Goal: Answer question/provide support

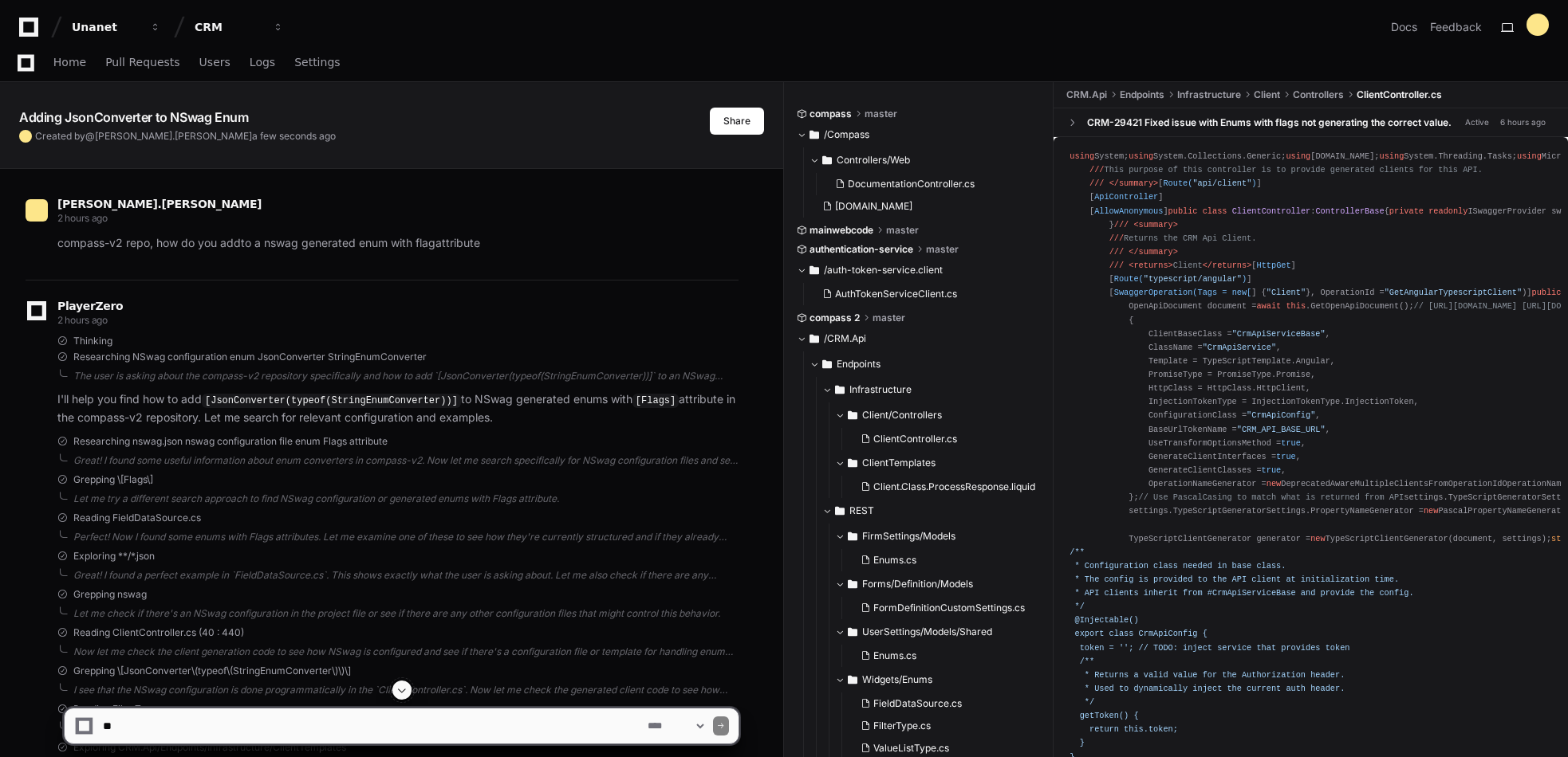
select select "****"
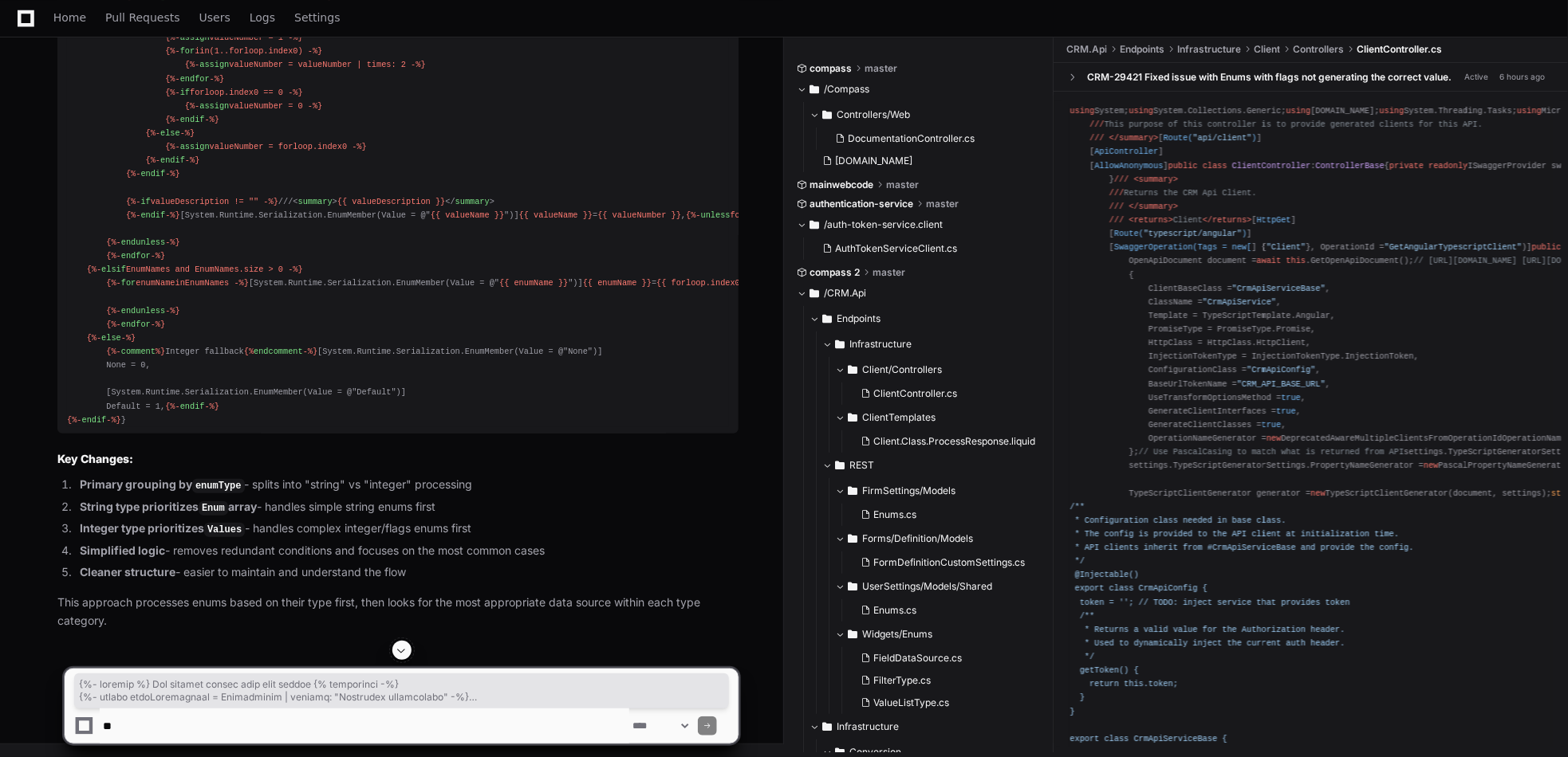
scroll to position [57081, 0]
drag, startPoint x: 69, startPoint y: 110, endPoint x: 480, endPoint y: 337, distance: 469.5
copy div "{%- comment %} Set default values with null checks {% endcomment -%} {%- assign…"
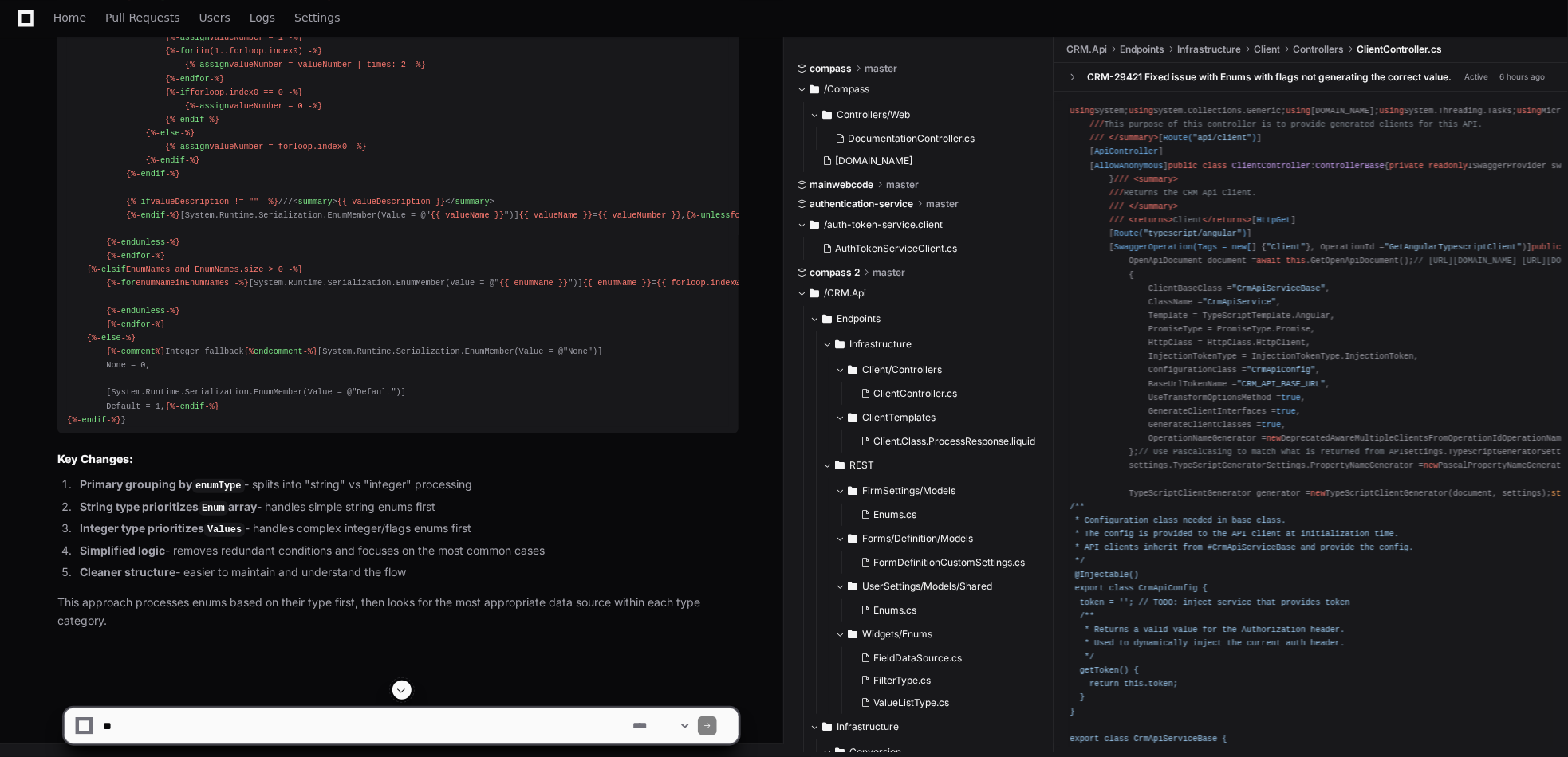
scroll to position [56922, 0]
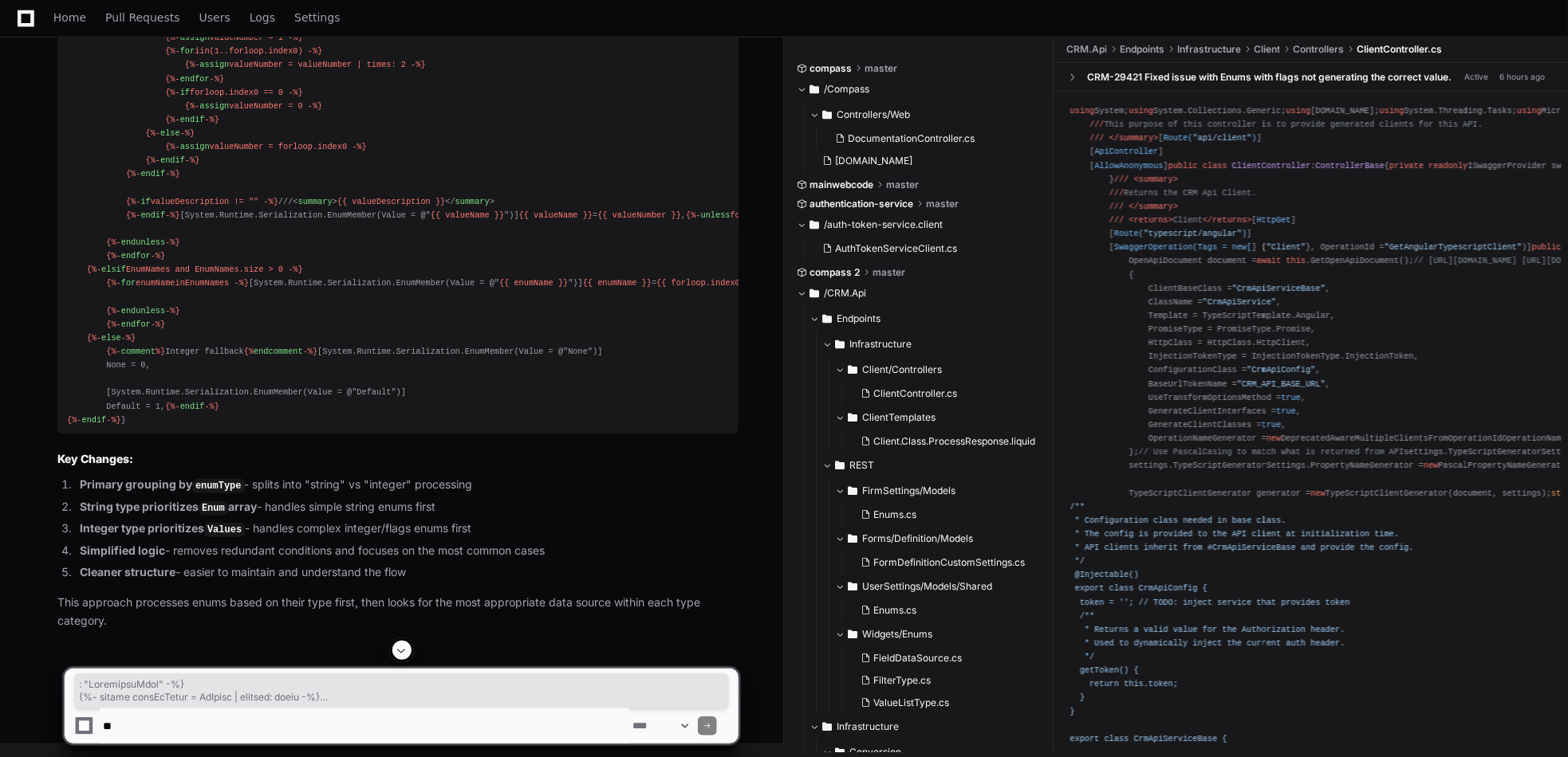
scroll to position [54770, 0]
drag, startPoint x: 141, startPoint y: 480, endPoint x: 56, endPoint y: 258, distance: 237.7
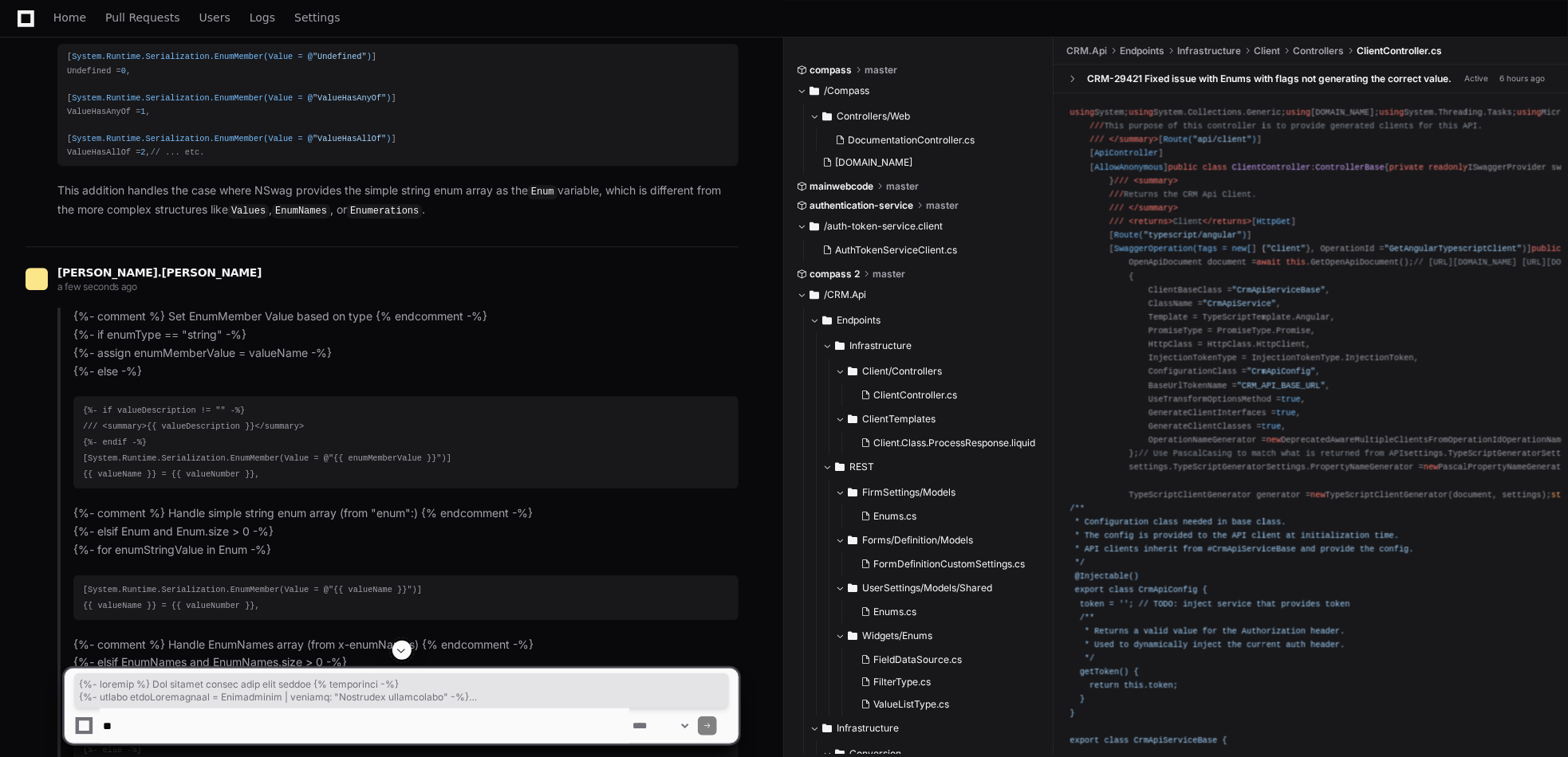
scroll to position [48553, 0]
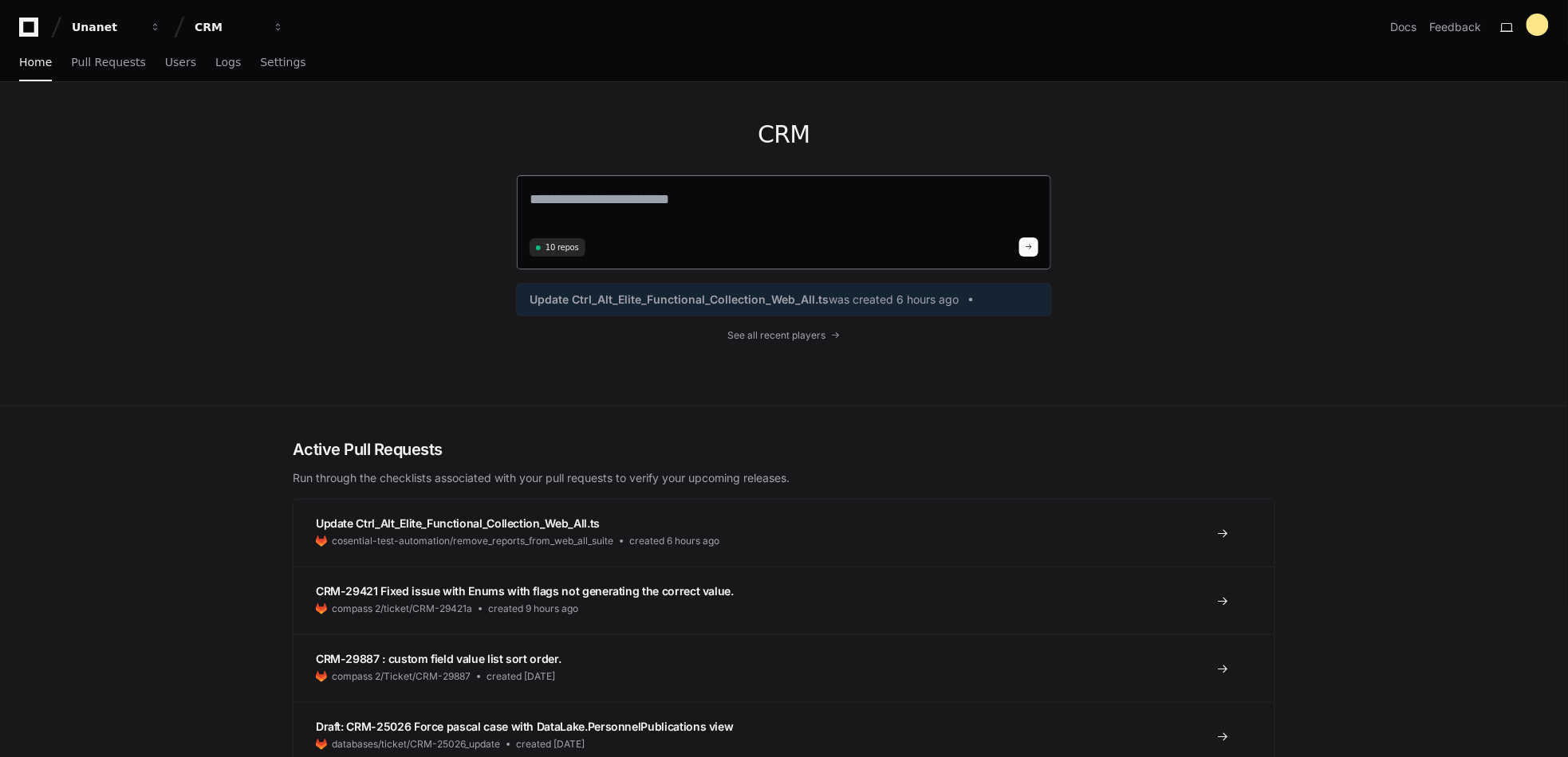
click at [653, 243] on div "10 repos" at bounding box center [784, 246] width 508 height 19
click at [646, 224] on textarea at bounding box center [784, 210] width 508 height 45
paste textarea "**********"
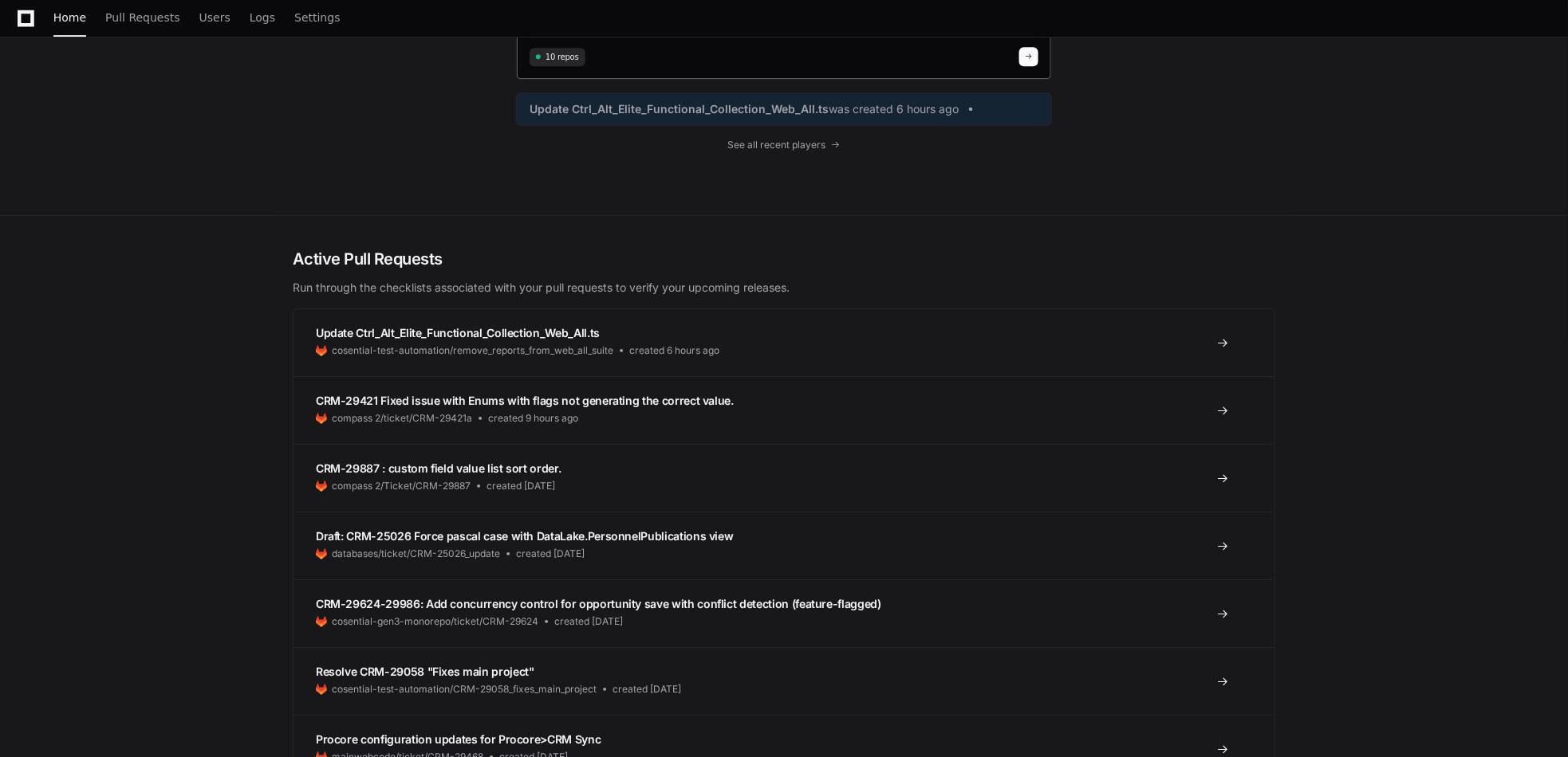
scroll to position [7358, 0]
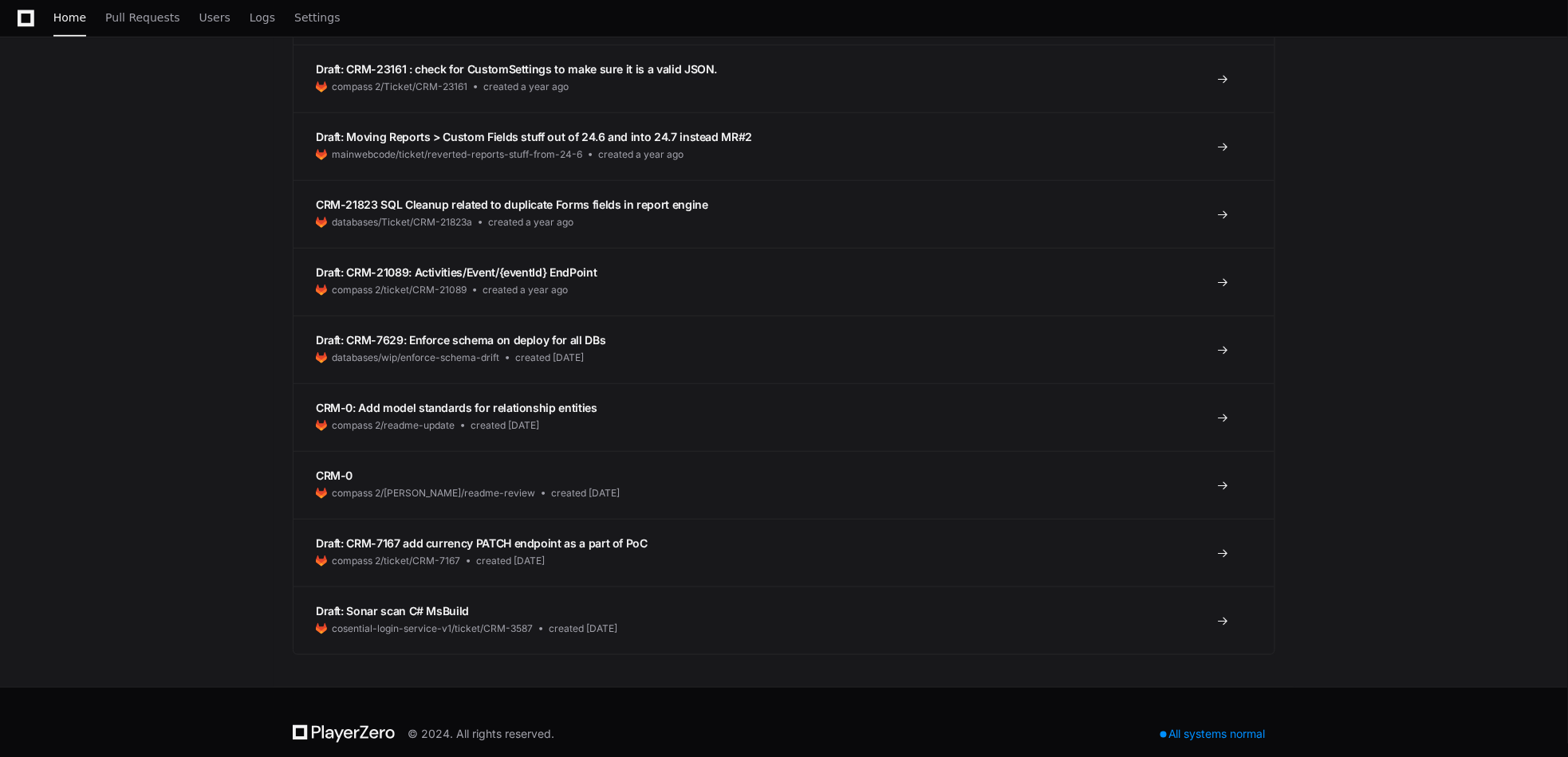
type textarea "**********"
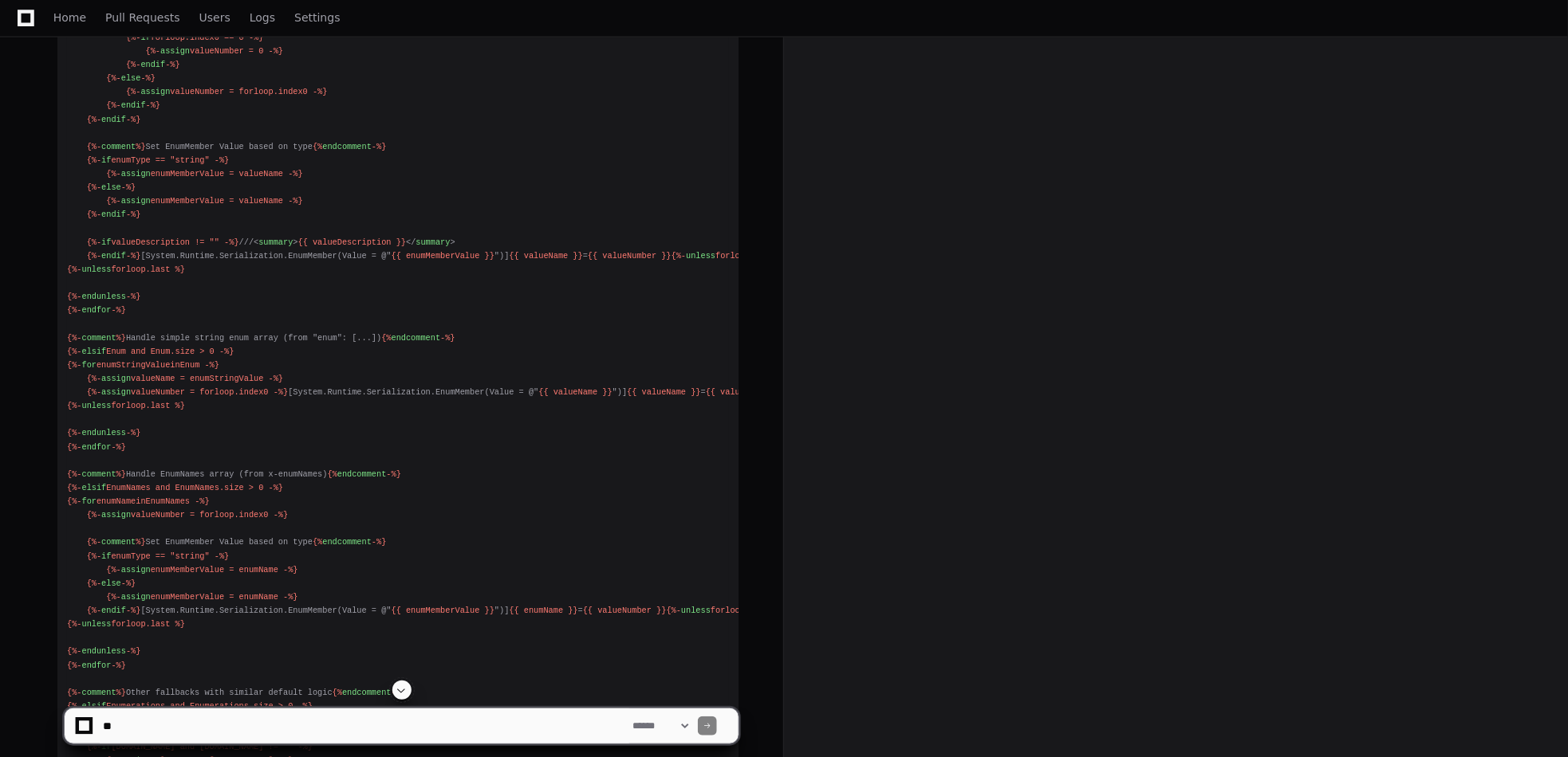
scroll to position [3218, 0]
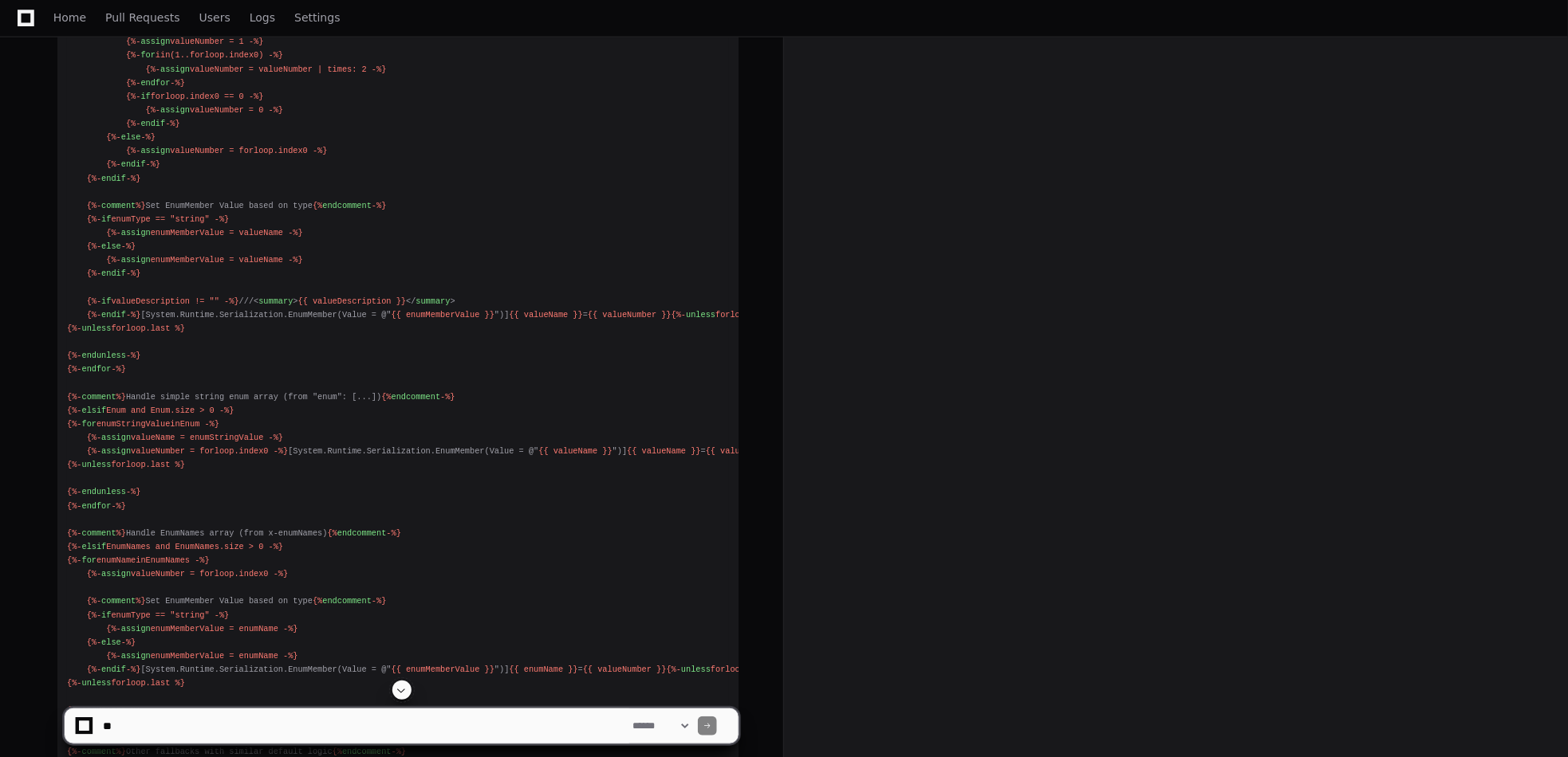
click at [564, 307] on div "{%- comment %} Set default values with null checks {% endcomment -%} {%- assign…" at bounding box center [398, 698] width 662 height 1925
drag, startPoint x: 564, startPoint y: 307, endPoint x: 537, endPoint y: 276, distance: 41.1
click at [537, 276] on div "{%- comment %} Set default values with null checks {% endcomment -%} {%- assign…" at bounding box center [398, 698] width 662 height 1925
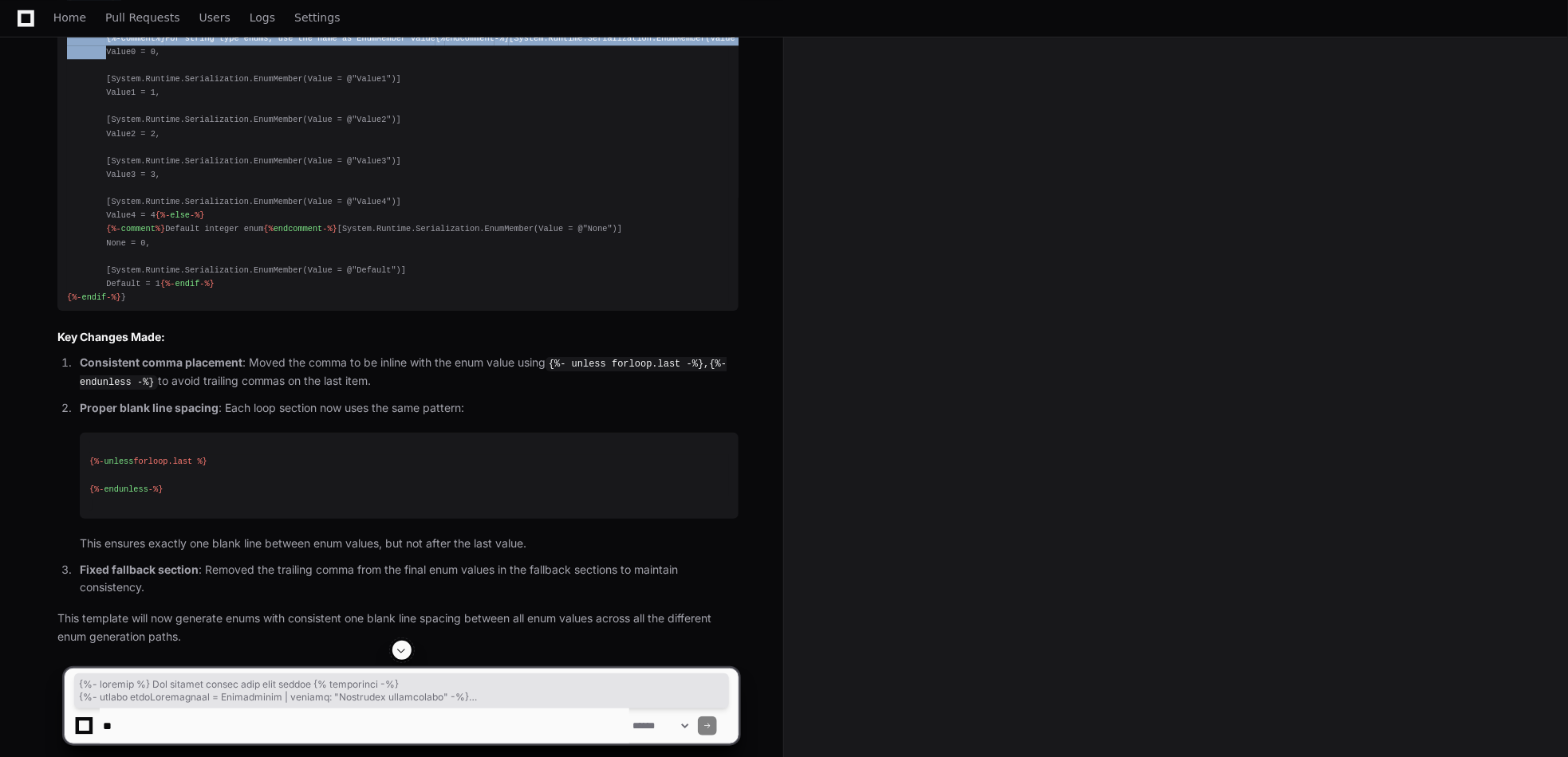
scroll to position [4891, 0]
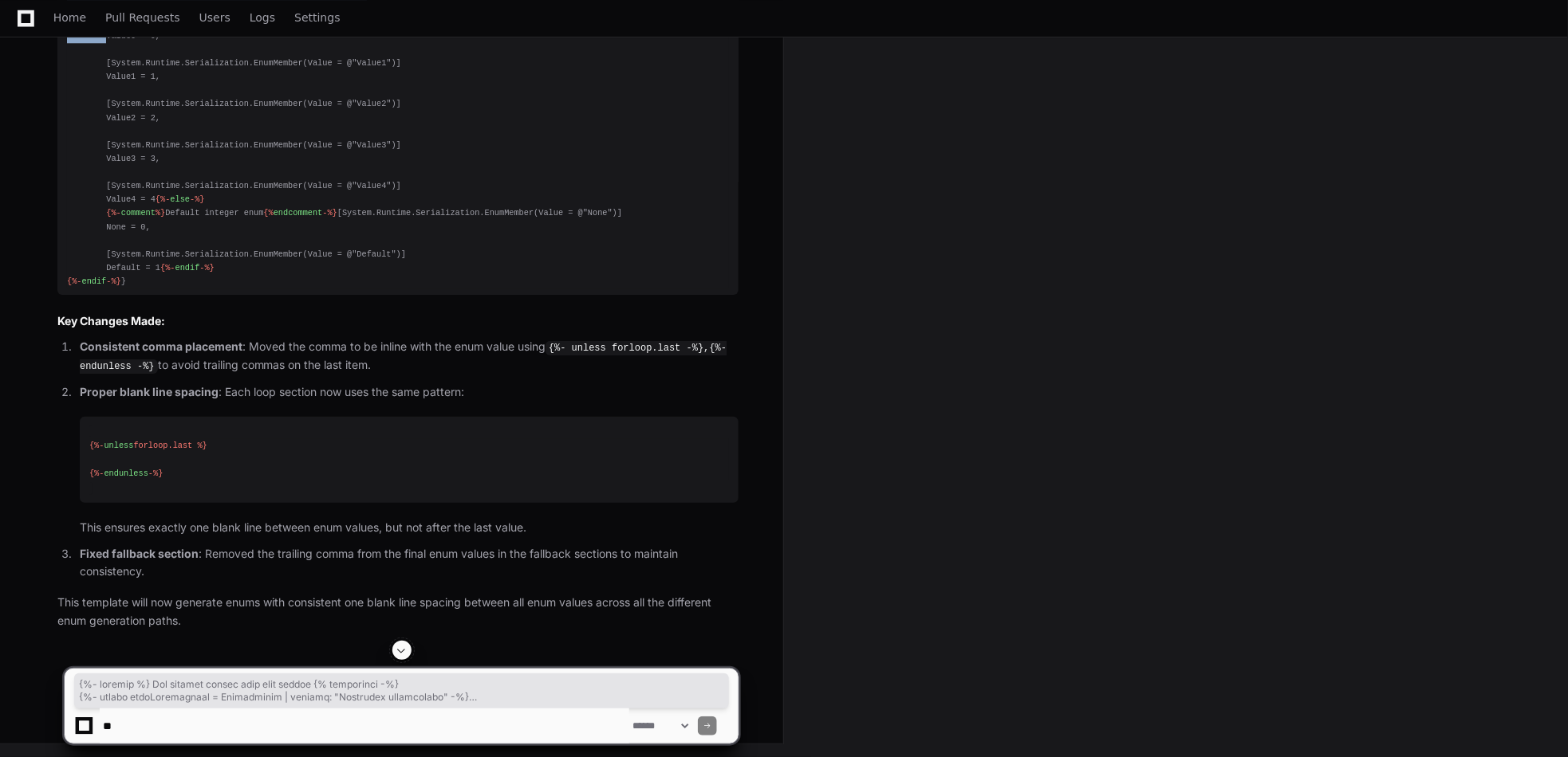
drag, startPoint x: 68, startPoint y: 453, endPoint x: 474, endPoint y: 437, distance: 406.3
copy div "{%- comment %} Set default values with null checks {% endcomment -%} {%- assign…"
click at [260, 729] on textarea at bounding box center [364, 726] width 530 height 35
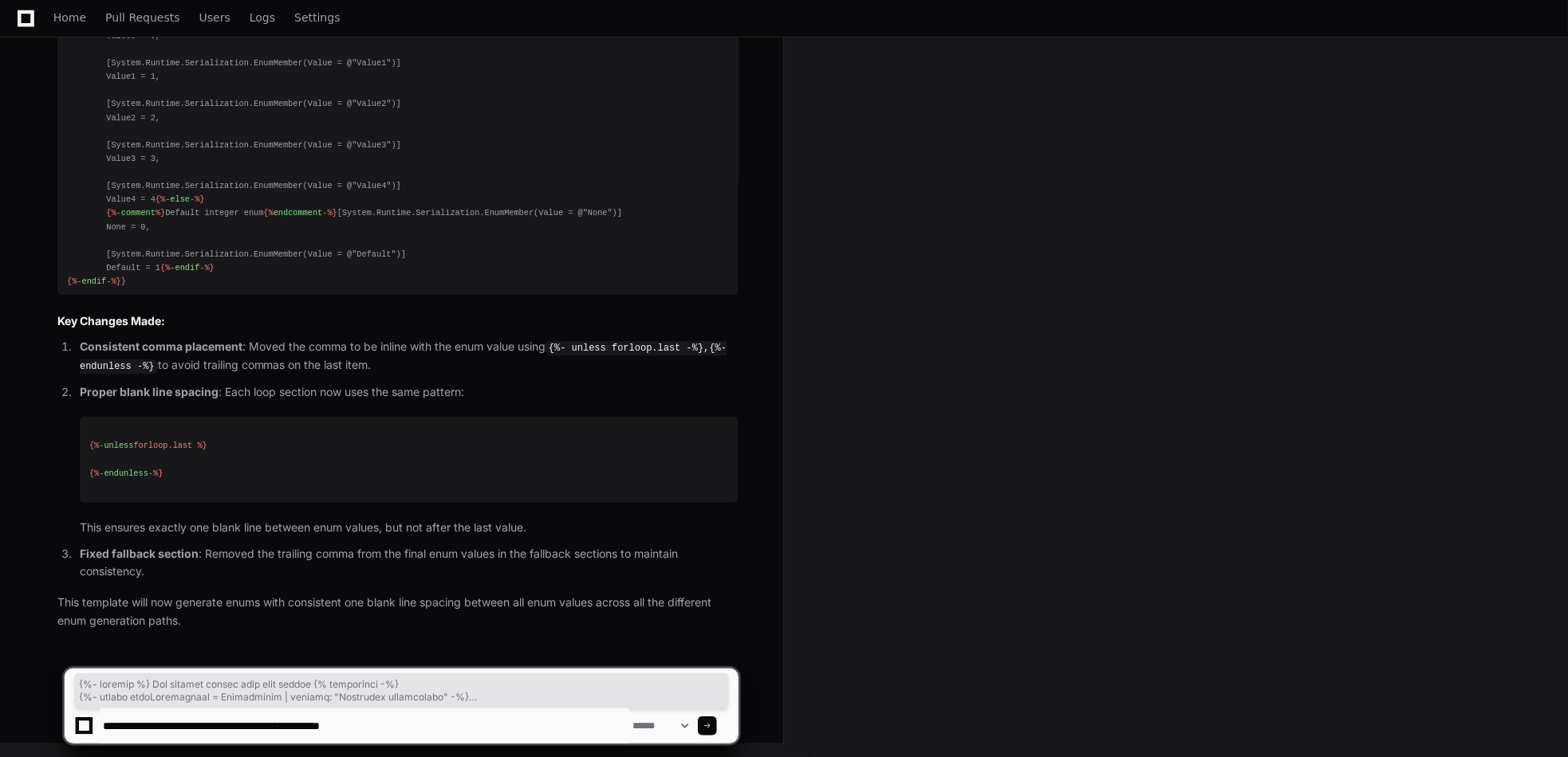
type textarea "**********"
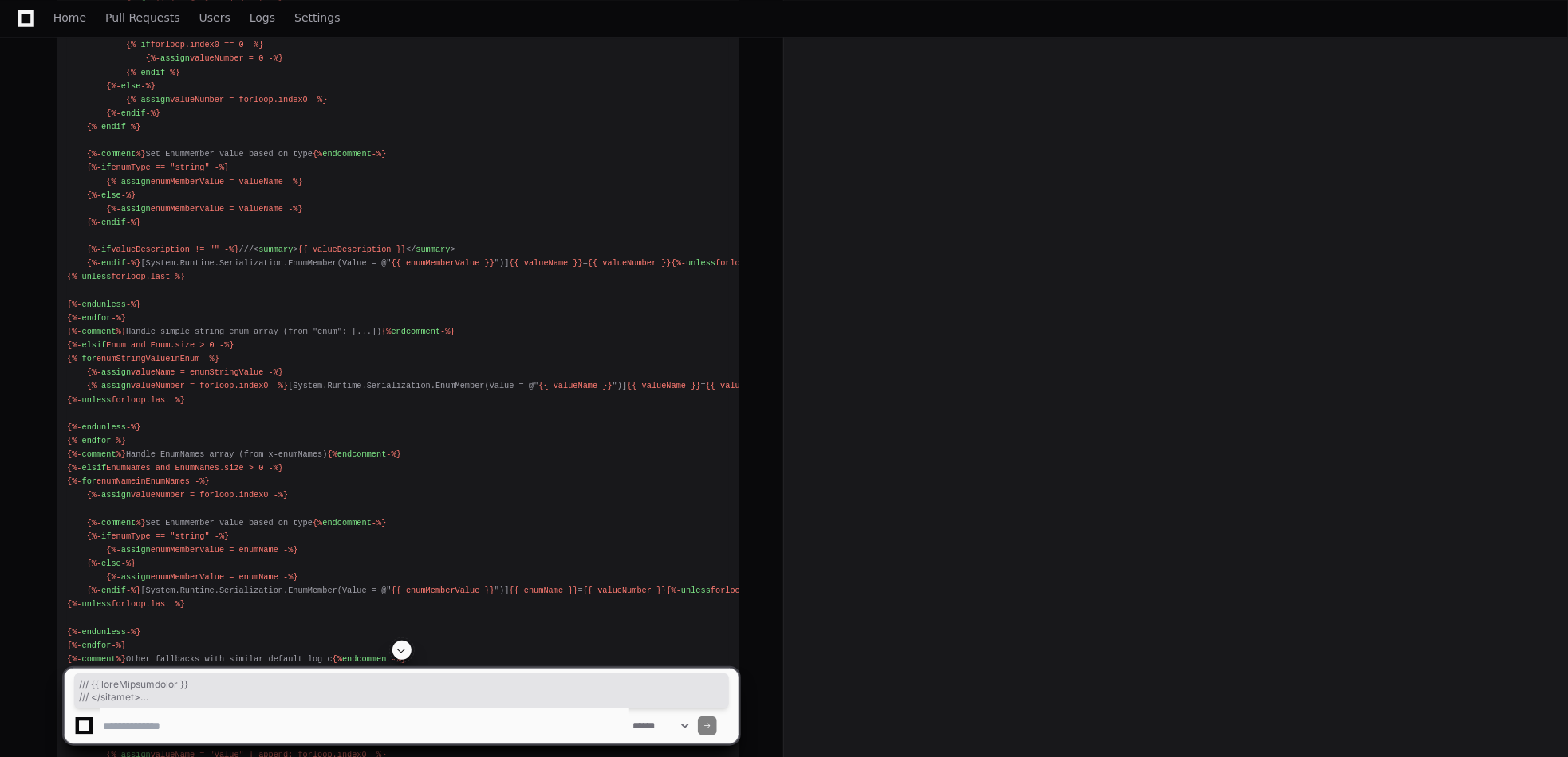
scroll to position [8280, 0]
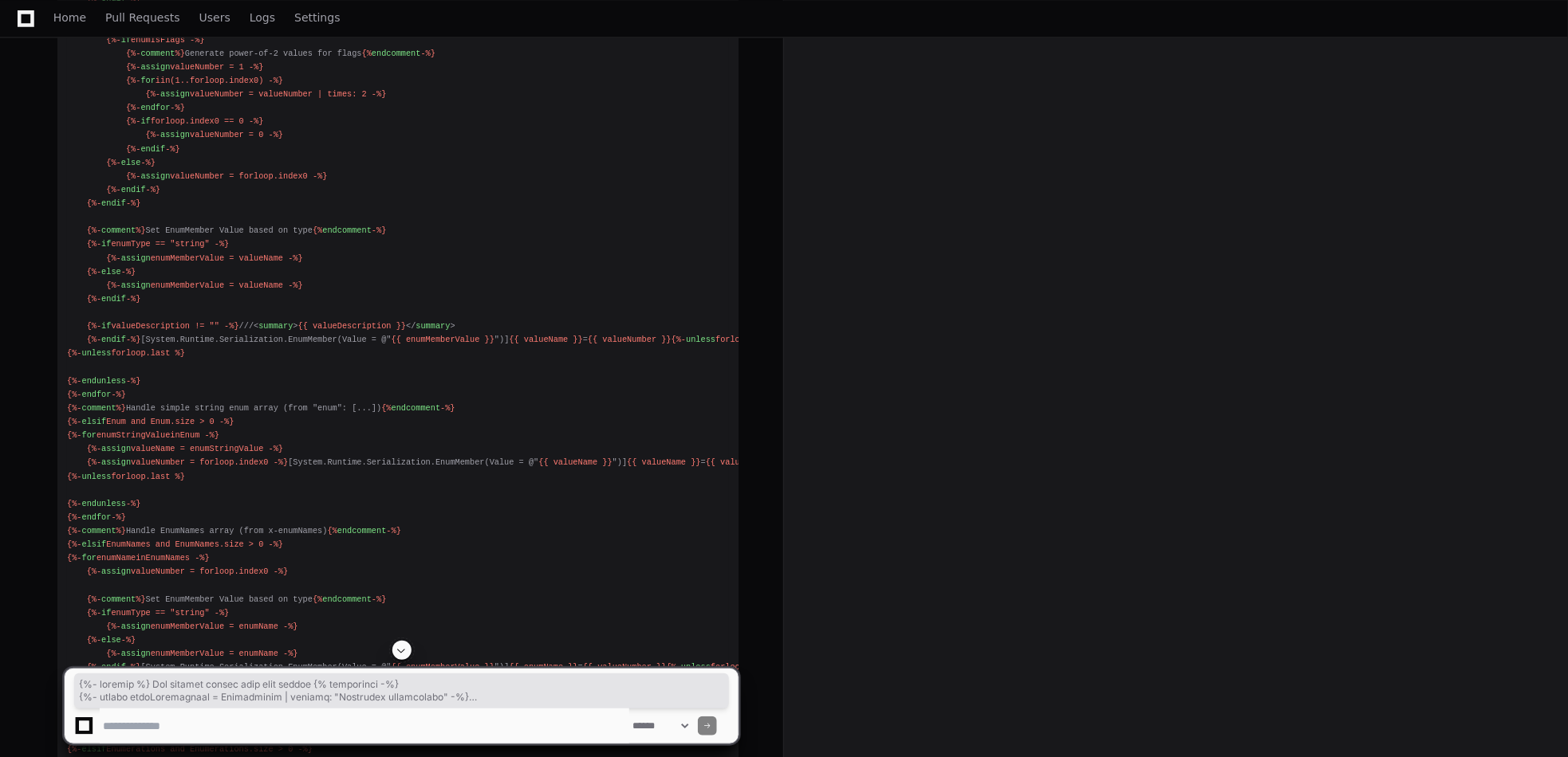
drag, startPoint x: 100, startPoint y: 475, endPoint x: 68, endPoint y: 230, distance: 247.1
click at [68, 230] on pre "{%- comment %} Set default values with null checks {% endcomment -%} {%- assign…" at bounding box center [398, 687] width 681 height 1869
copy div "{%- comment %} Set default values with null checks {% endcomment -%} {%- assign…"
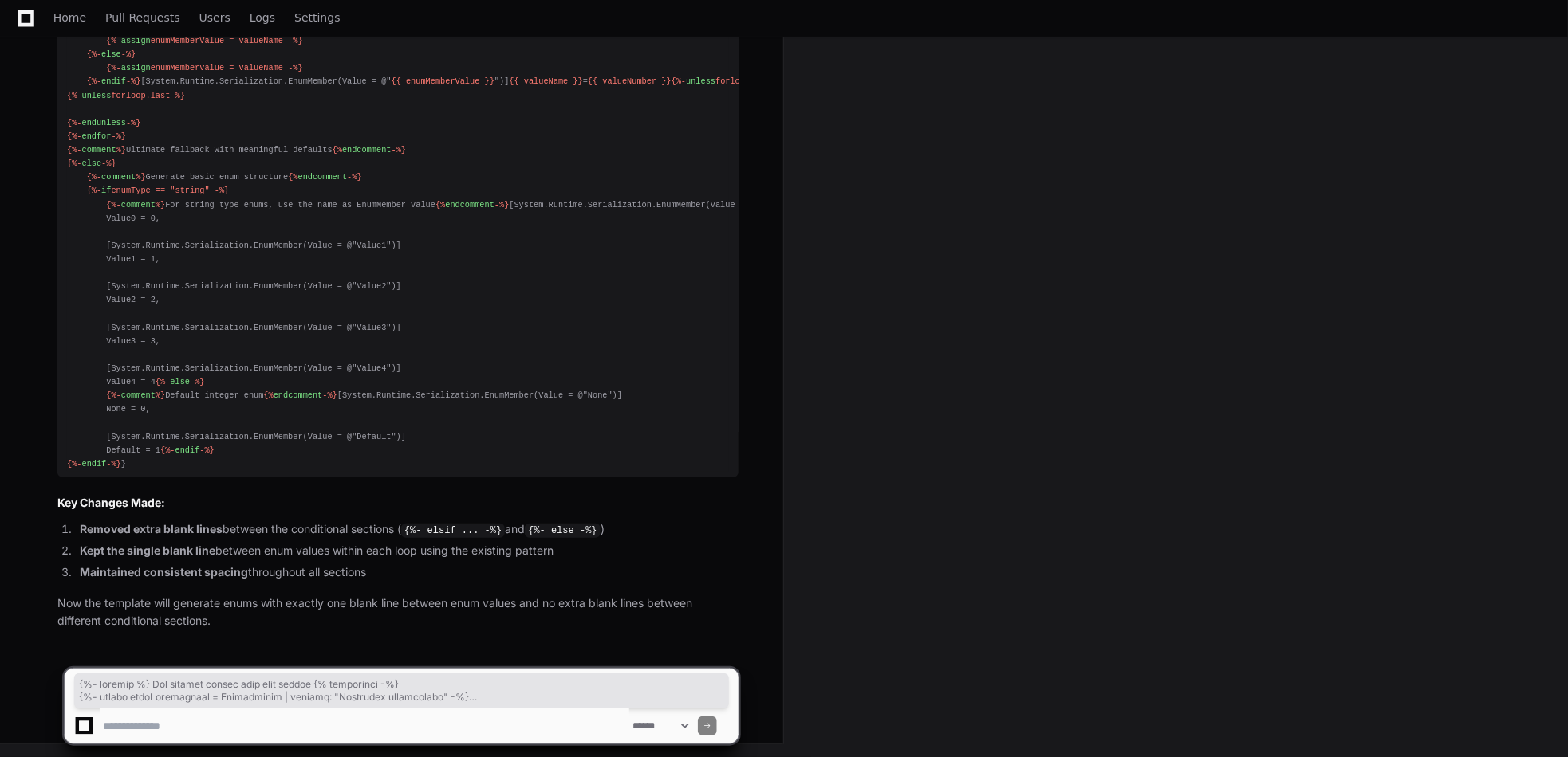
scroll to position [10352, 0]
click at [188, 719] on textarea at bounding box center [364, 726] width 530 height 35
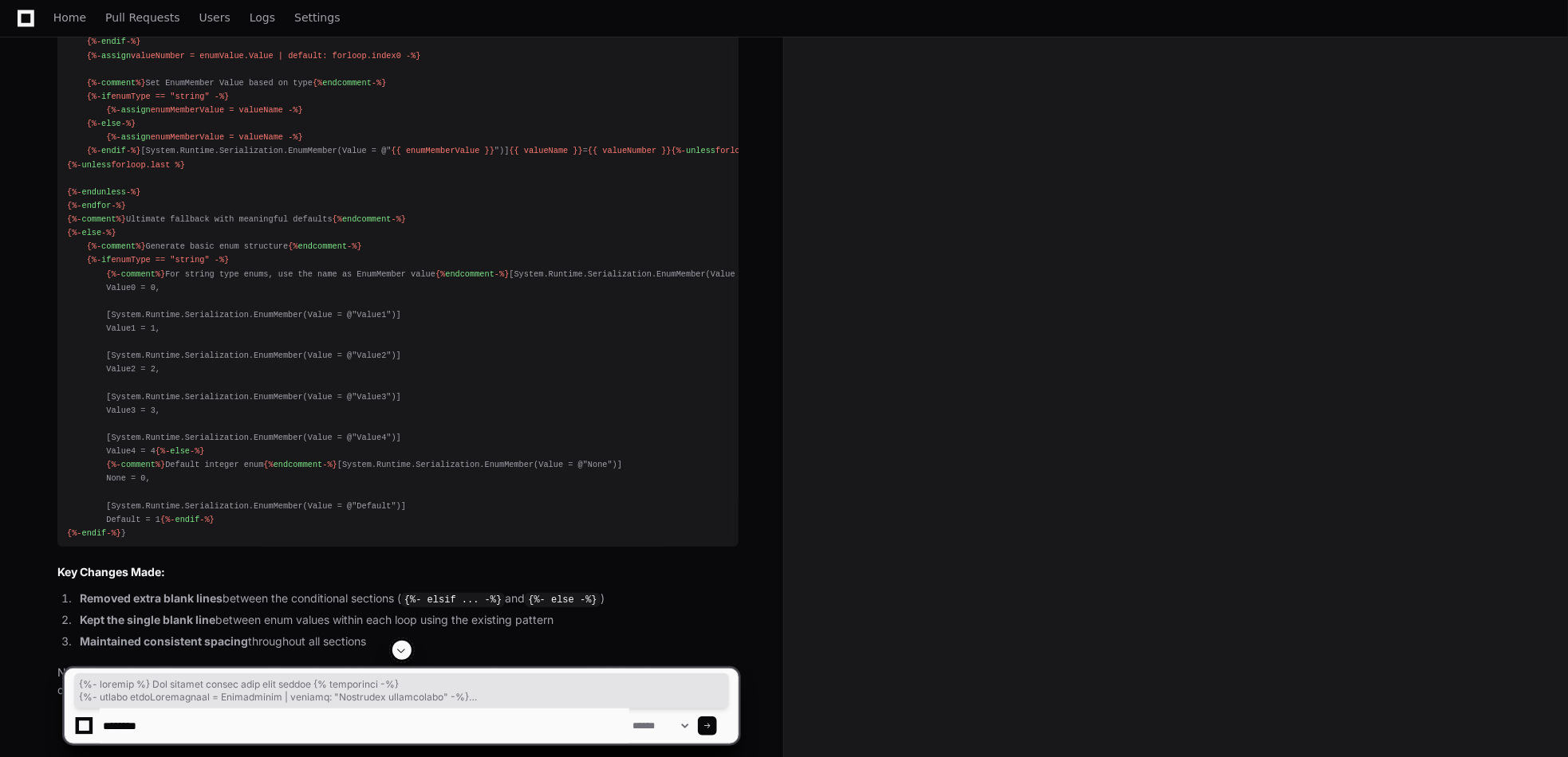
scroll to position [9316, 0]
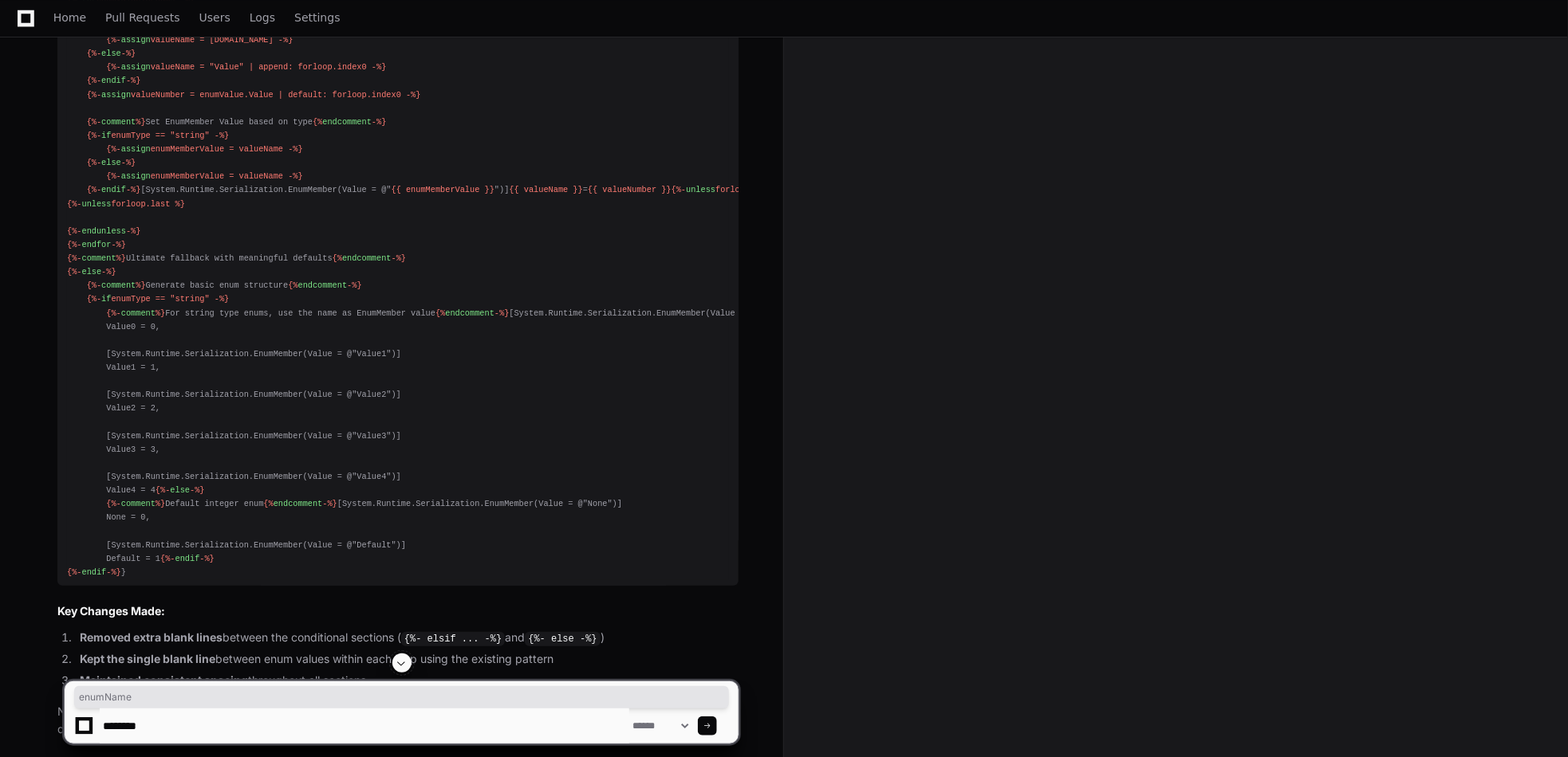
drag, startPoint x: 102, startPoint y: 255, endPoint x: 143, endPoint y: 259, distance: 41.2
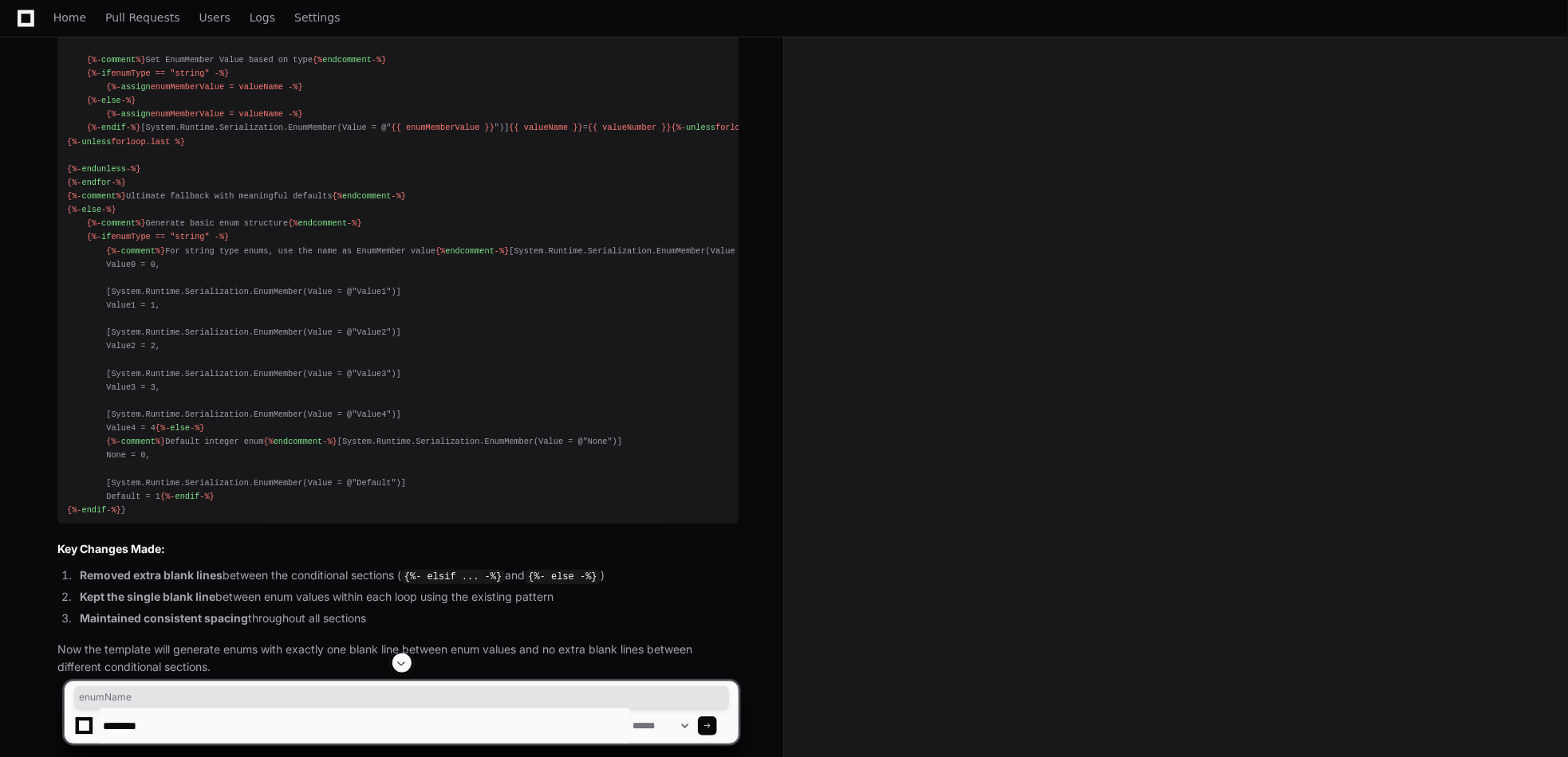
scroll to position [9395, 0]
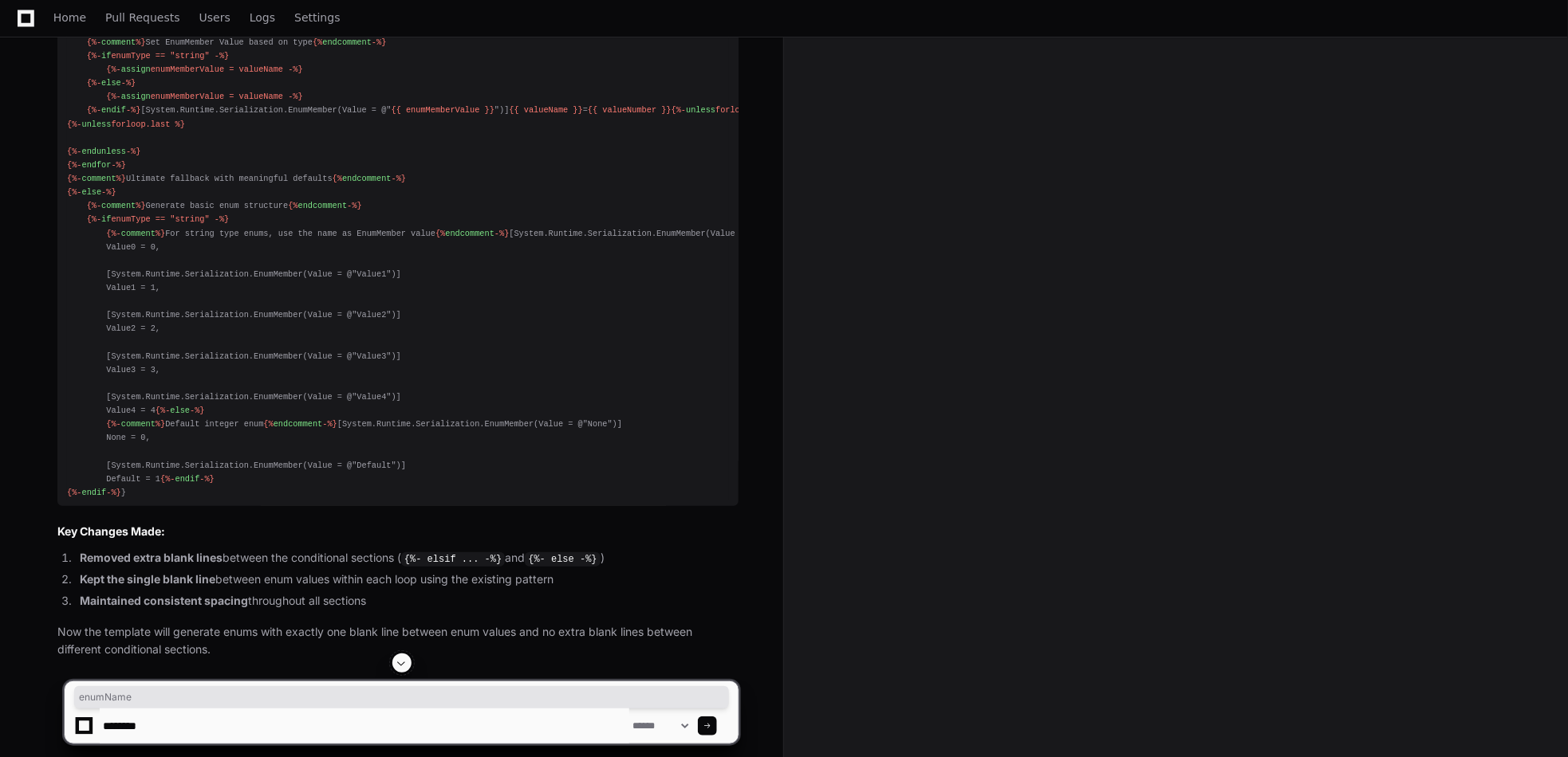
drag, startPoint x: 173, startPoint y: 726, endPoint x: 102, endPoint y: 728, distance: 71.0
click at [102, 728] on textarea at bounding box center [364, 726] width 530 height 35
type textarea "*"
paste textarea "**********"
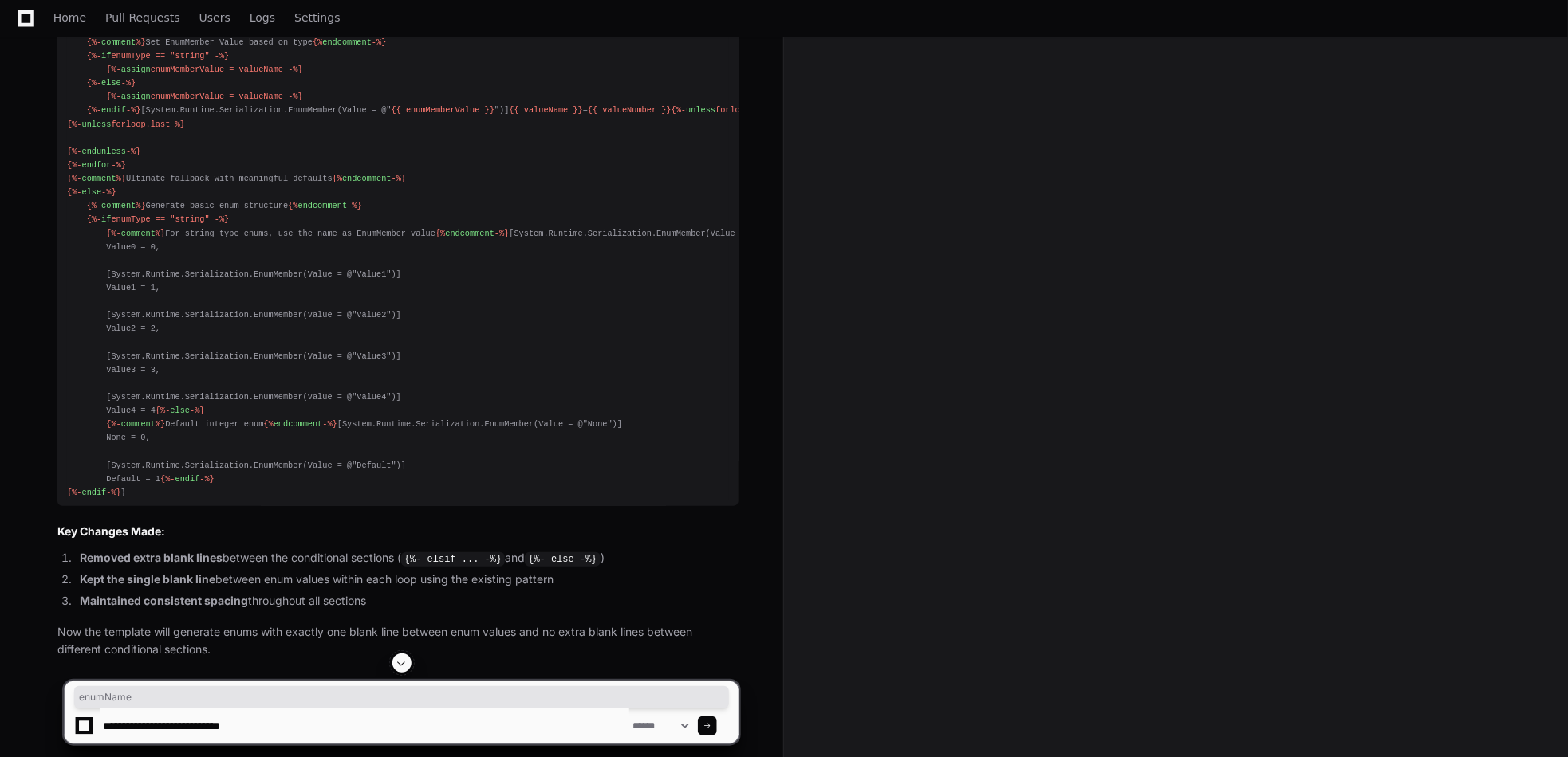
click at [322, 732] on textarea at bounding box center [364, 726] width 530 height 35
paste textarea "**********"
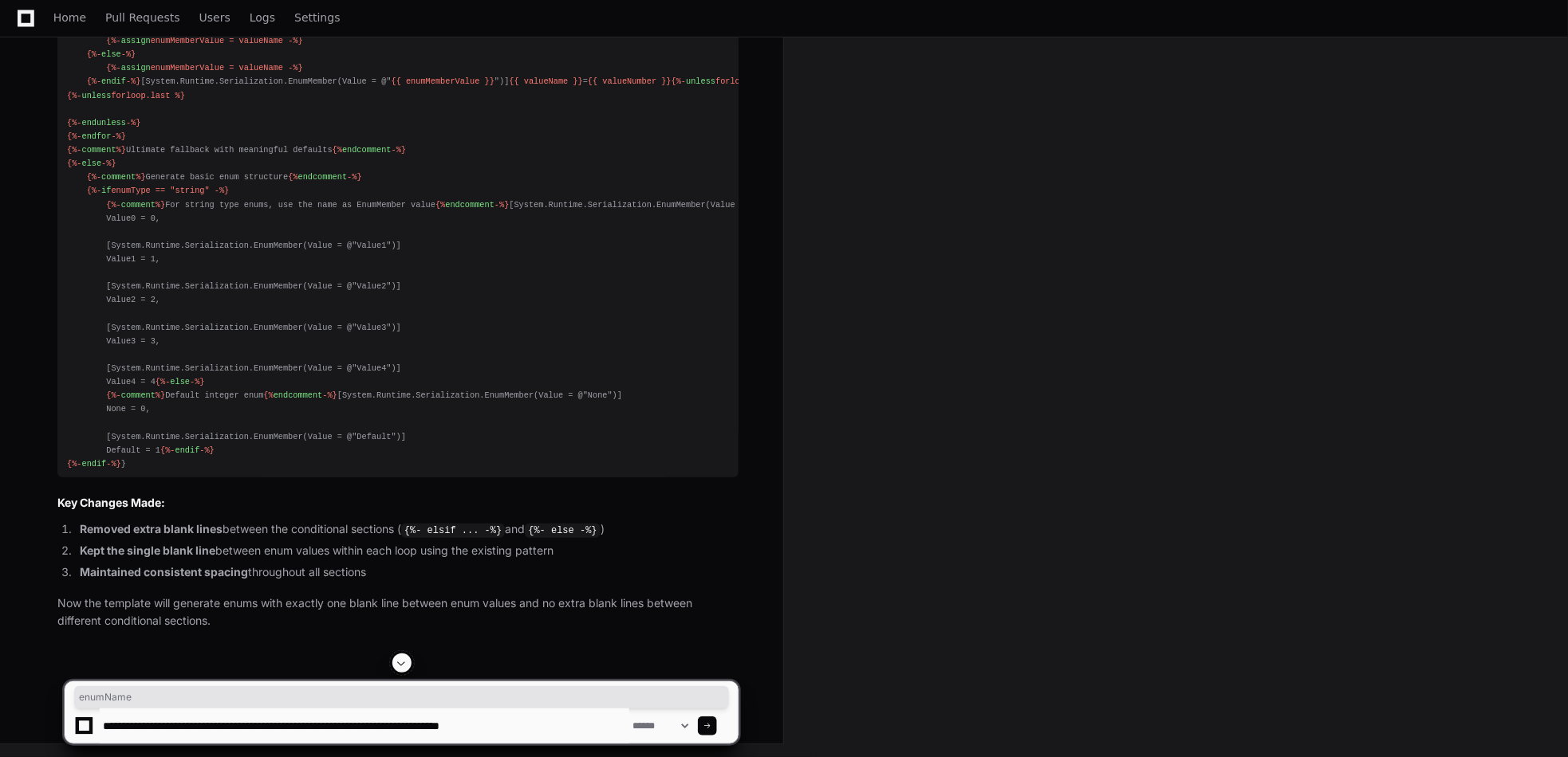
scroll to position [9555, 0]
drag, startPoint x: 185, startPoint y: 728, endPoint x: 341, endPoint y: 731, distance: 156.0
click at [341, 731] on textarea at bounding box center [364, 726] width 530 height 35
click at [269, 739] on textarea at bounding box center [364, 726] width 530 height 35
drag, startPoint x: 118, startPoint y: 723, endPoint x: 437, endPoint y: 732, distance: 319.1
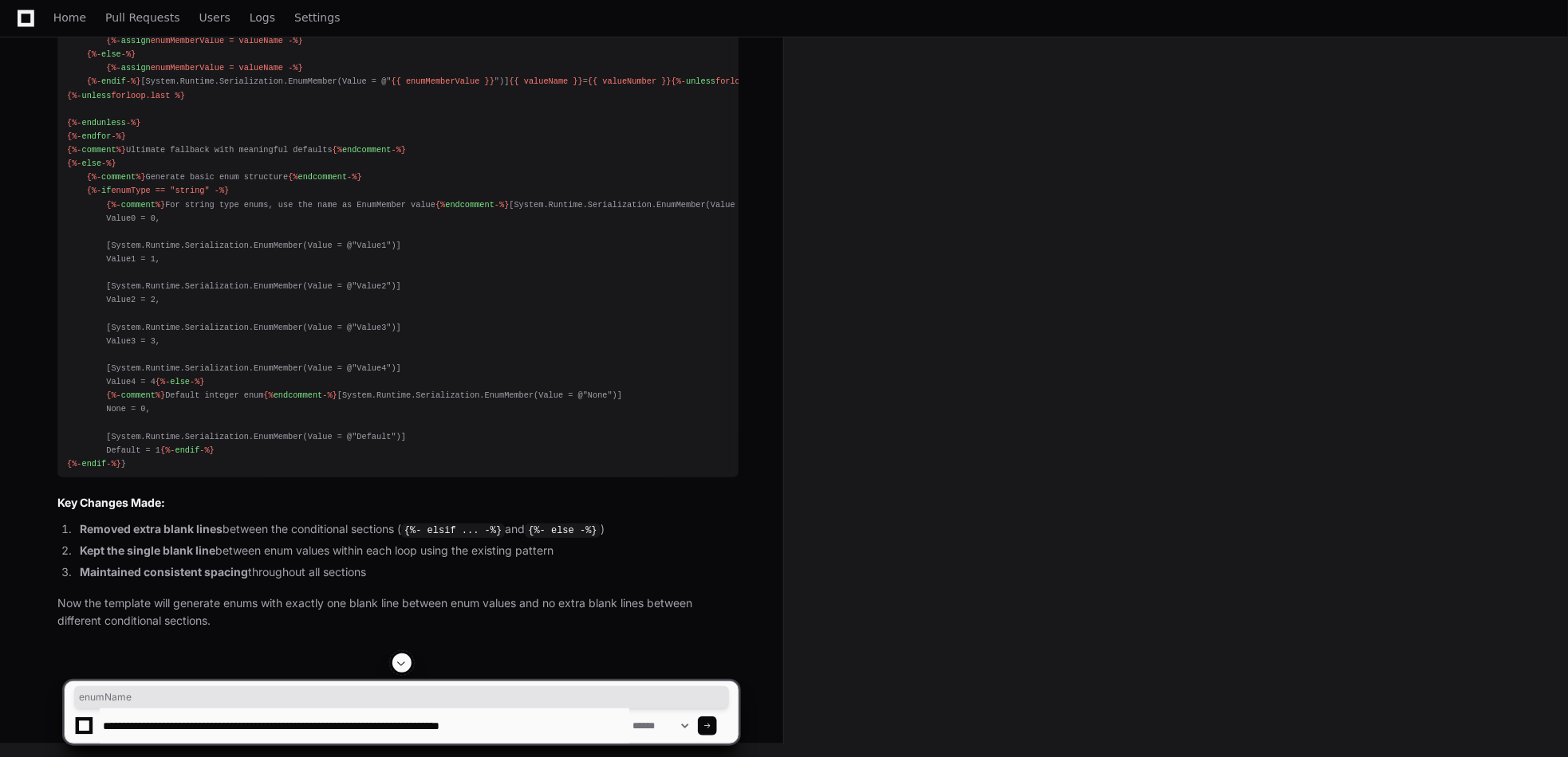
click at [437, 732] on textarea at bounding box center [364, 726] width 530 height 35
click at [584, 733] on textarea at bounding box center [364, 726] width 530 height 35
paste textarea "**********"
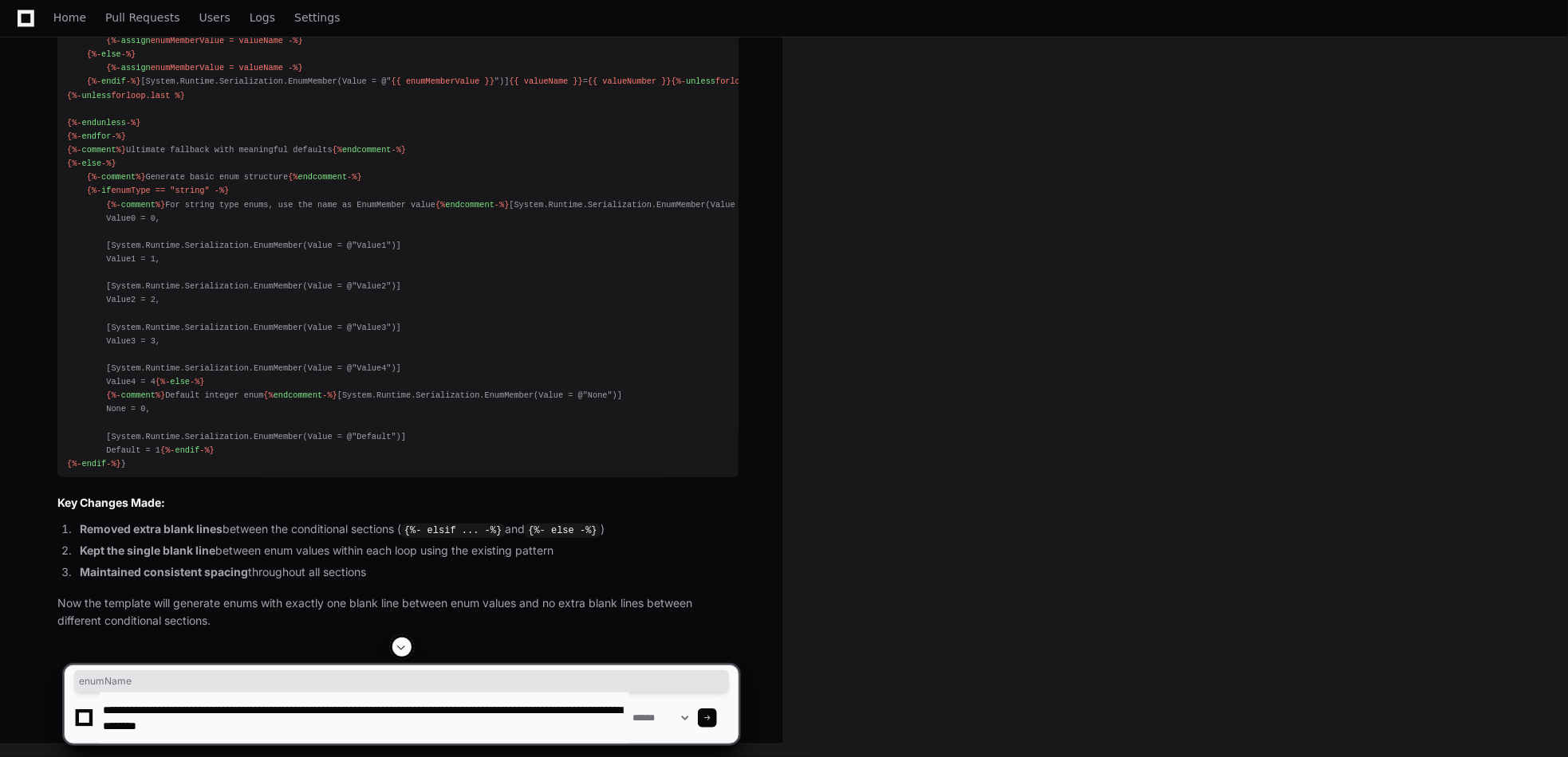
click at [131, 730] on textarea at bounding box center [364, 718] width 530 height 51
click at [417, 728] on textarea at bounding box center [364, 718] width 530 height 51
paste textarea "*****"
type textarea "**********"
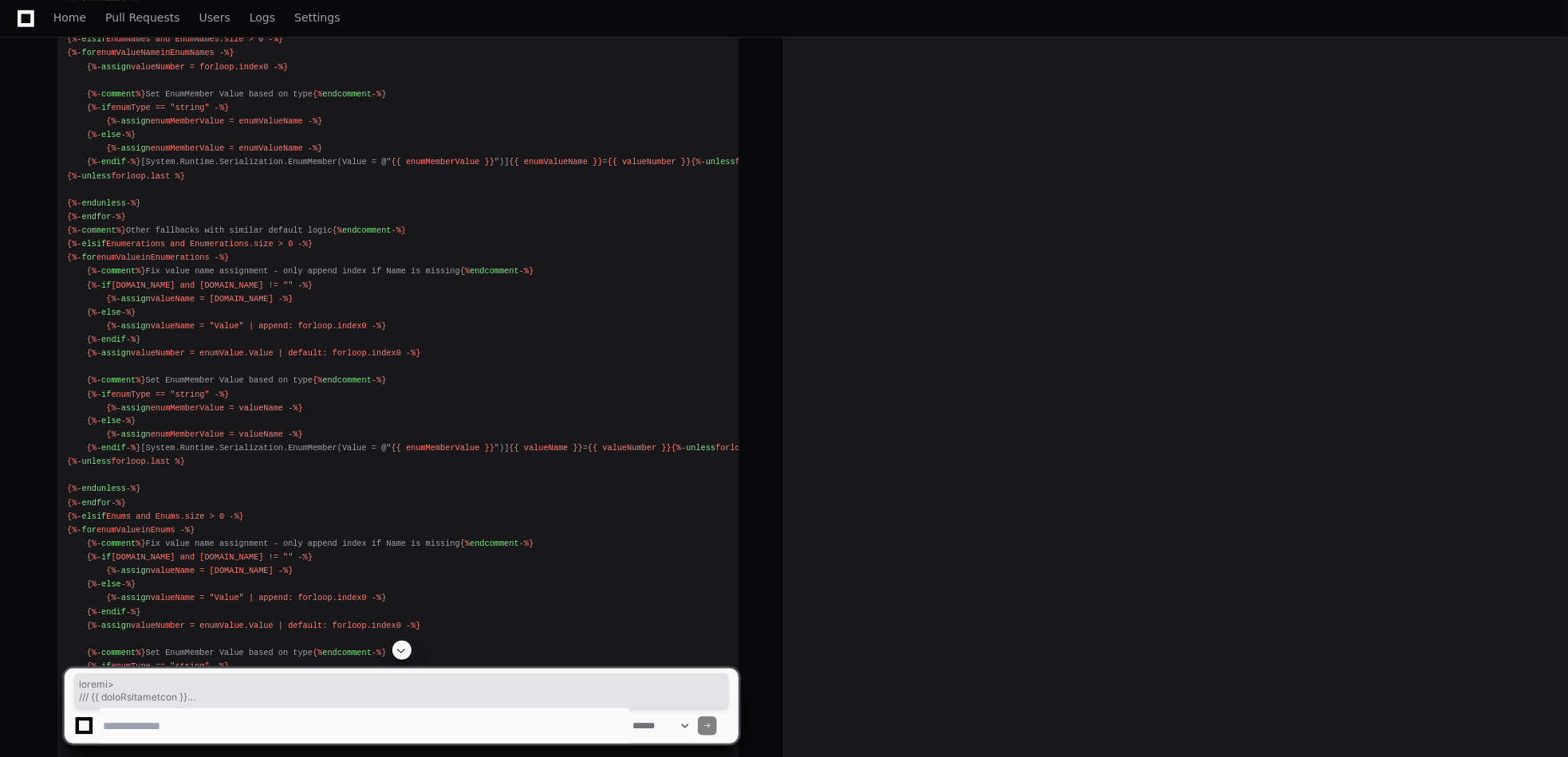
scroll to position [11177, 0]
drag, startPoint x: 106, startPoint y: 515, endPoint x: 47, endPoint y: 195, distance: 325.4
click at [47, 195] on div "Thinking I see the issue! There's a variable name collision in the EnumNames se…" at bounding box center [382, 295] width 713 height 2360
copy div "{%- comment %} Set default values with null checks {% endcomment -%} {%- assign…"
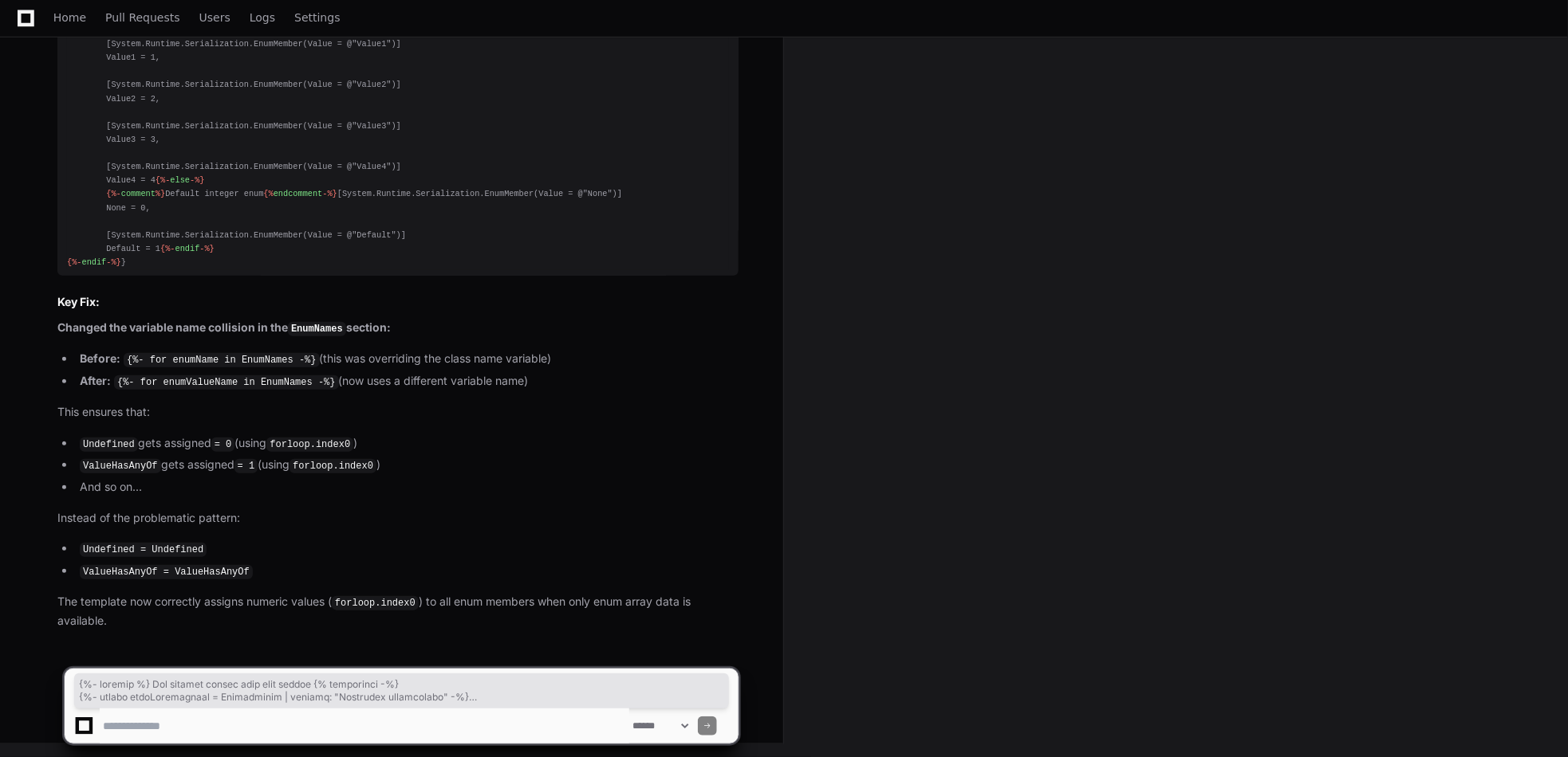
scroll to position [13411, 0]
click at [479, 727] on textarea at bounding box center [364, 726] width 530 height 35
type textarea "**********"
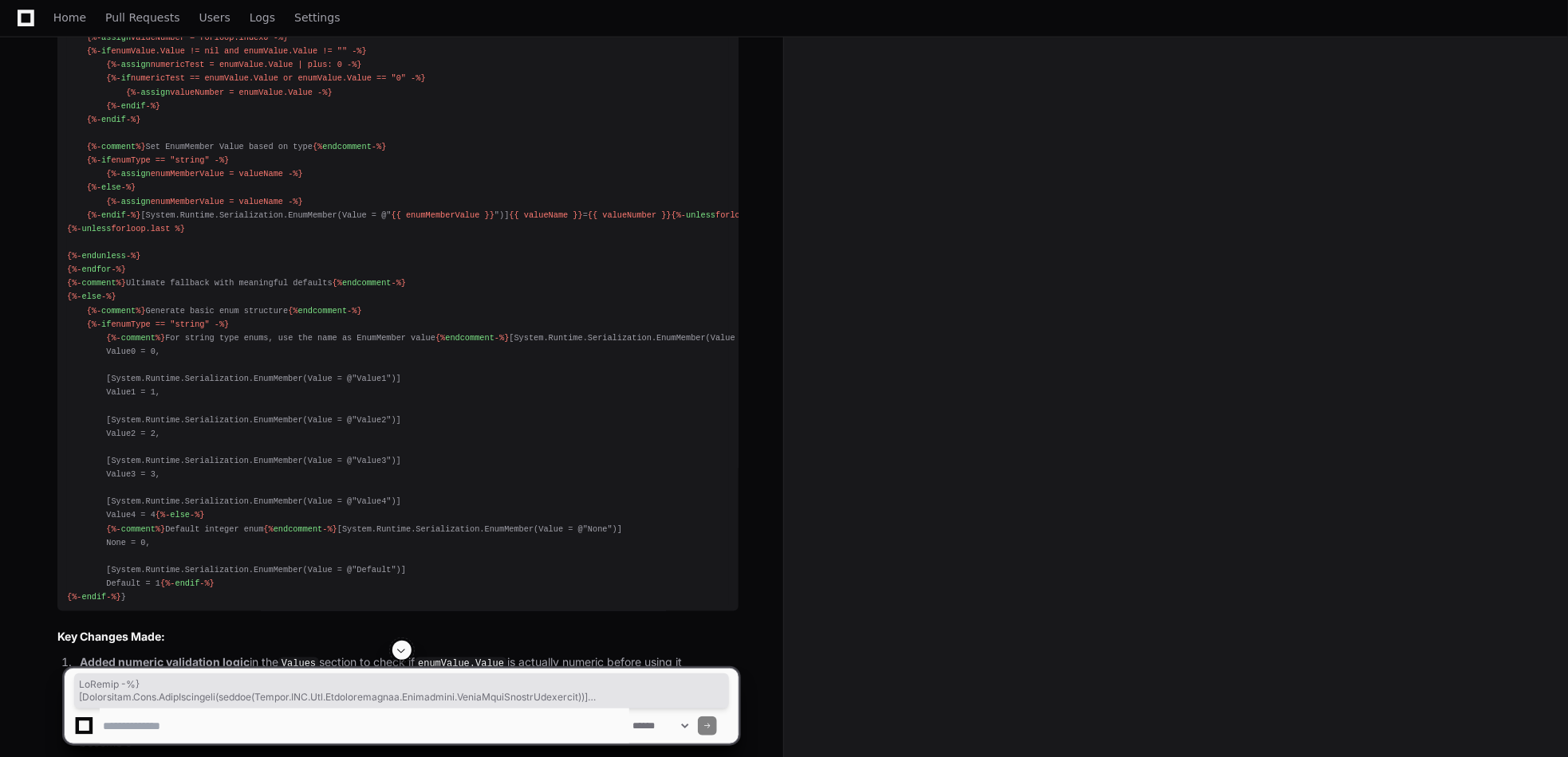
scroll to position [16938, 0]
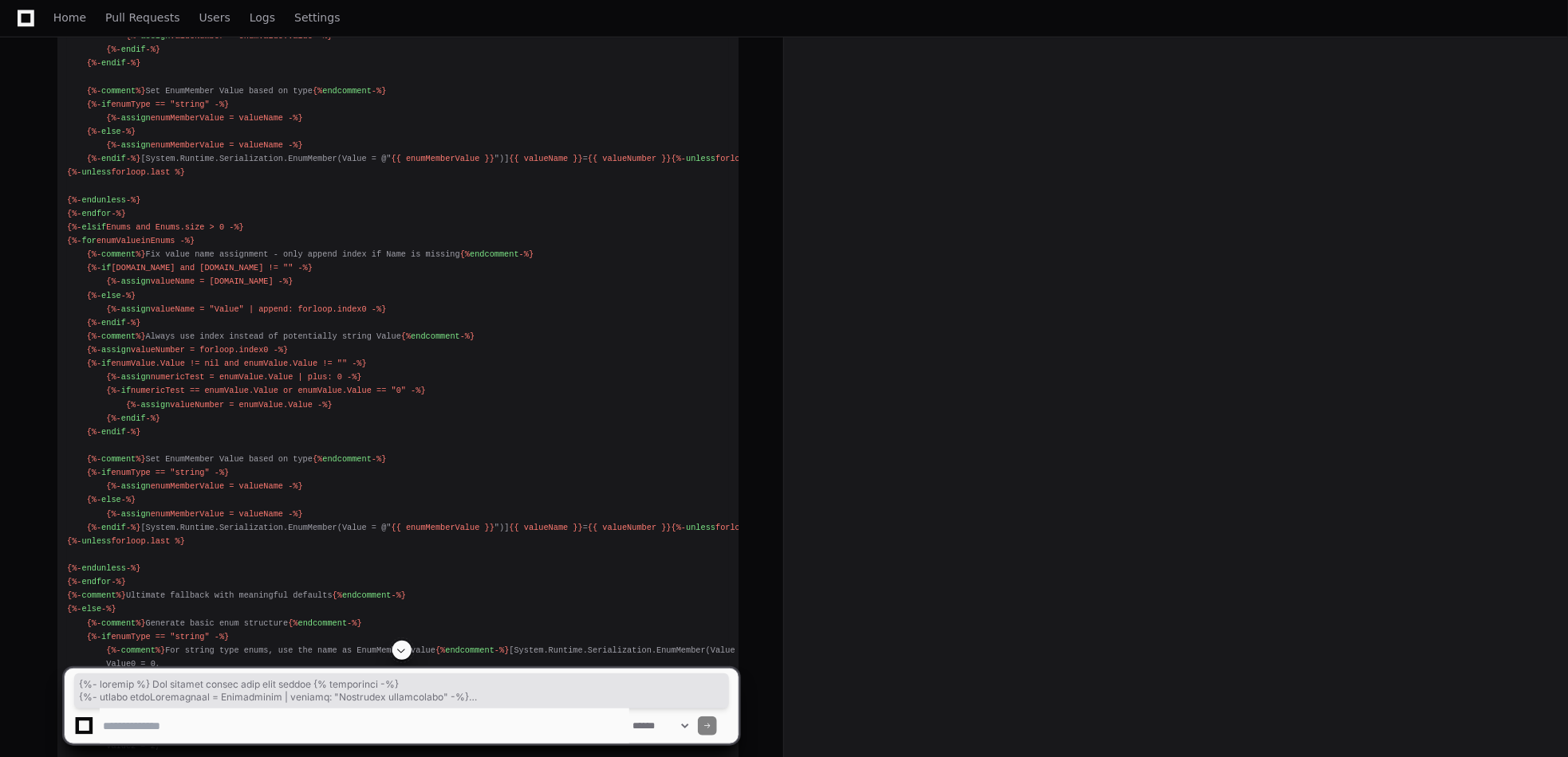
drag, startPoint x: 94, startPoint y: 518, endPoint x: 60, endPoint y: 155, distance: 364.6
copy div "{%- comment %} Set default values with null checks {% endcomment -%} {%- assign…"
drag, startPoint x: 389, startPoint y: 231, endPoint x: 365, endPoint y: 228, distance: 24.2
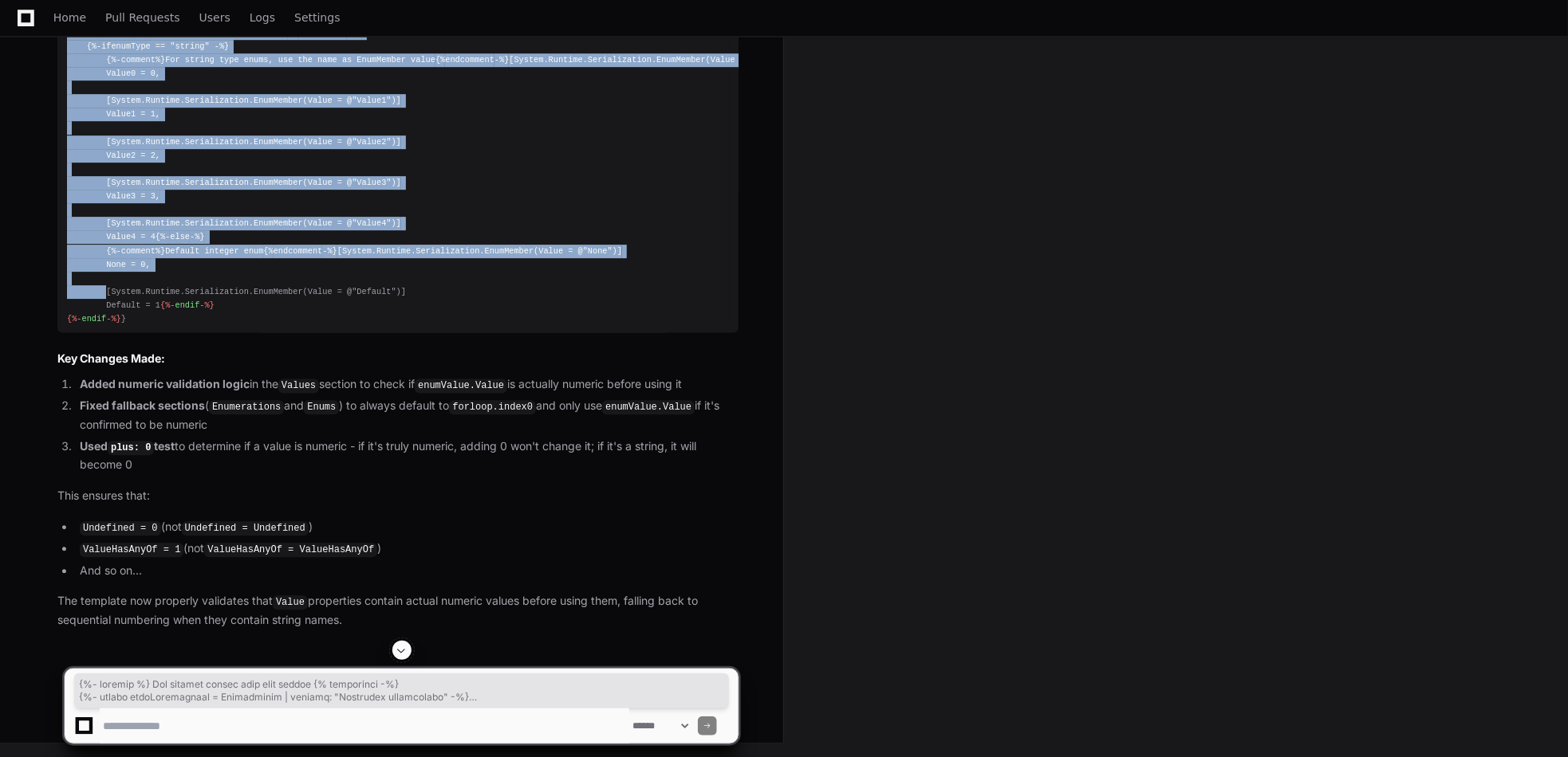
scroll to position [19378, 0]
drag, startPoint x: 67, startPoint y: 155, endPoint x: 399, endPoint y: 322, distance: 371.6
copy div "{%- comment %} Set default values with null checks {% endcomment -%} {%- assign…"
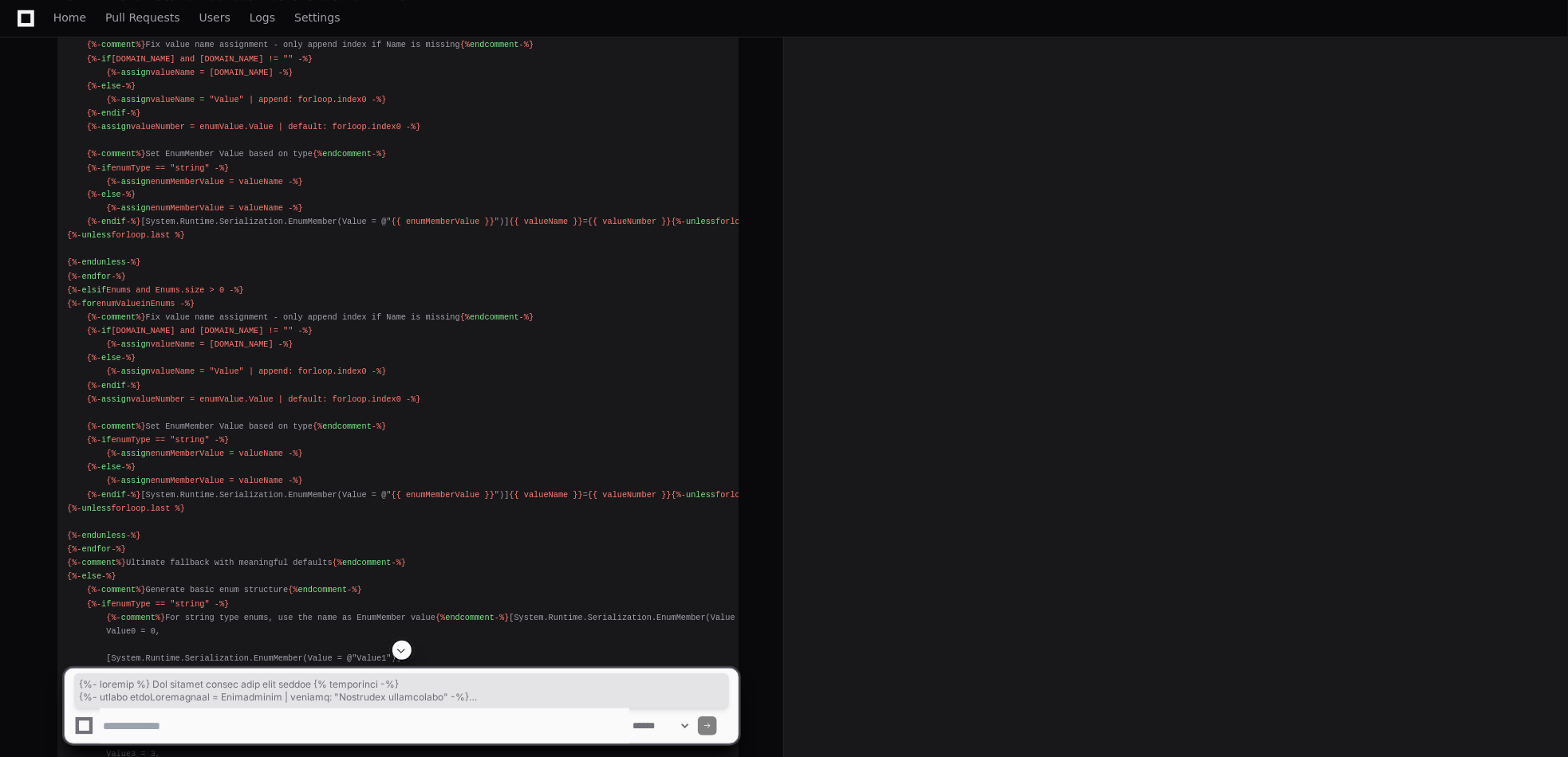
scroll to position [10850, 0]
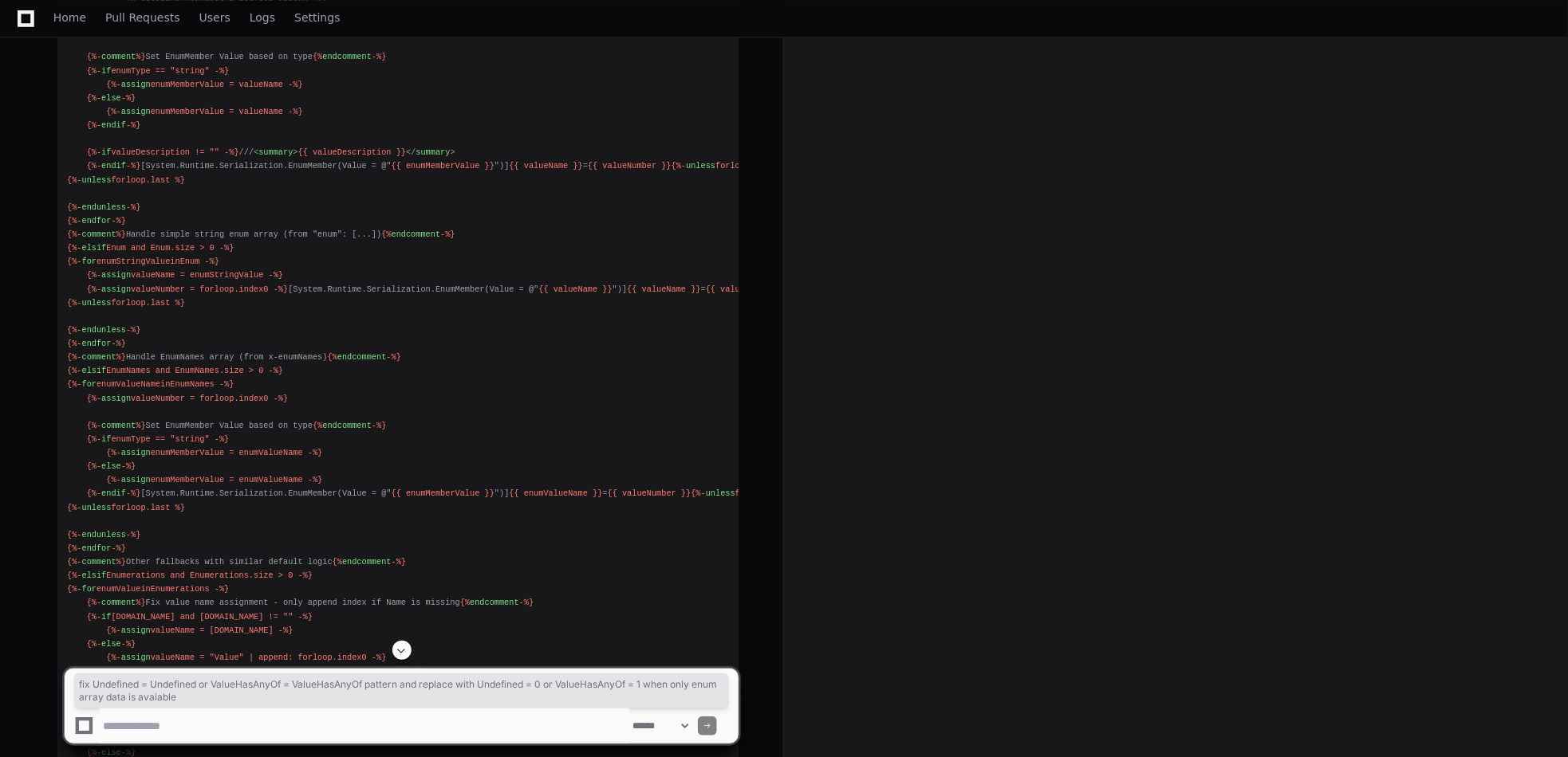
drag, startPoint x: 57, startPoint y: 260, endPoint x: 716, endPoint y: 283, distance: 659.4
copy p "fix Undefined = Undefined or ValueHasAnyOf = ValueHasAnyOf pattern and replace …"
